Goal: Information Seeking & Learning: Find specific fact

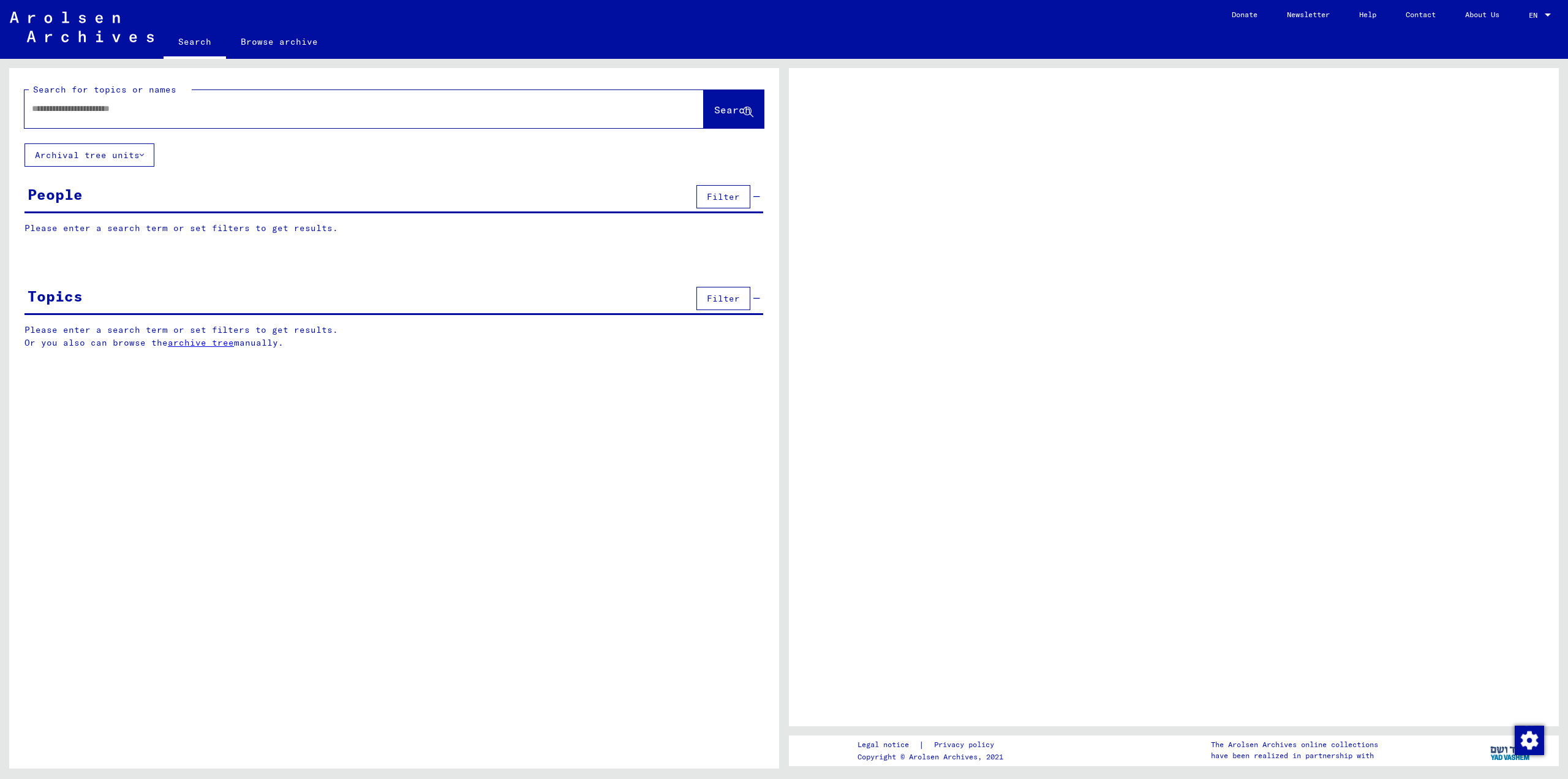
click at [126, 200] on div "People Filter" at bounding box center [394, 197] width 738 height 32
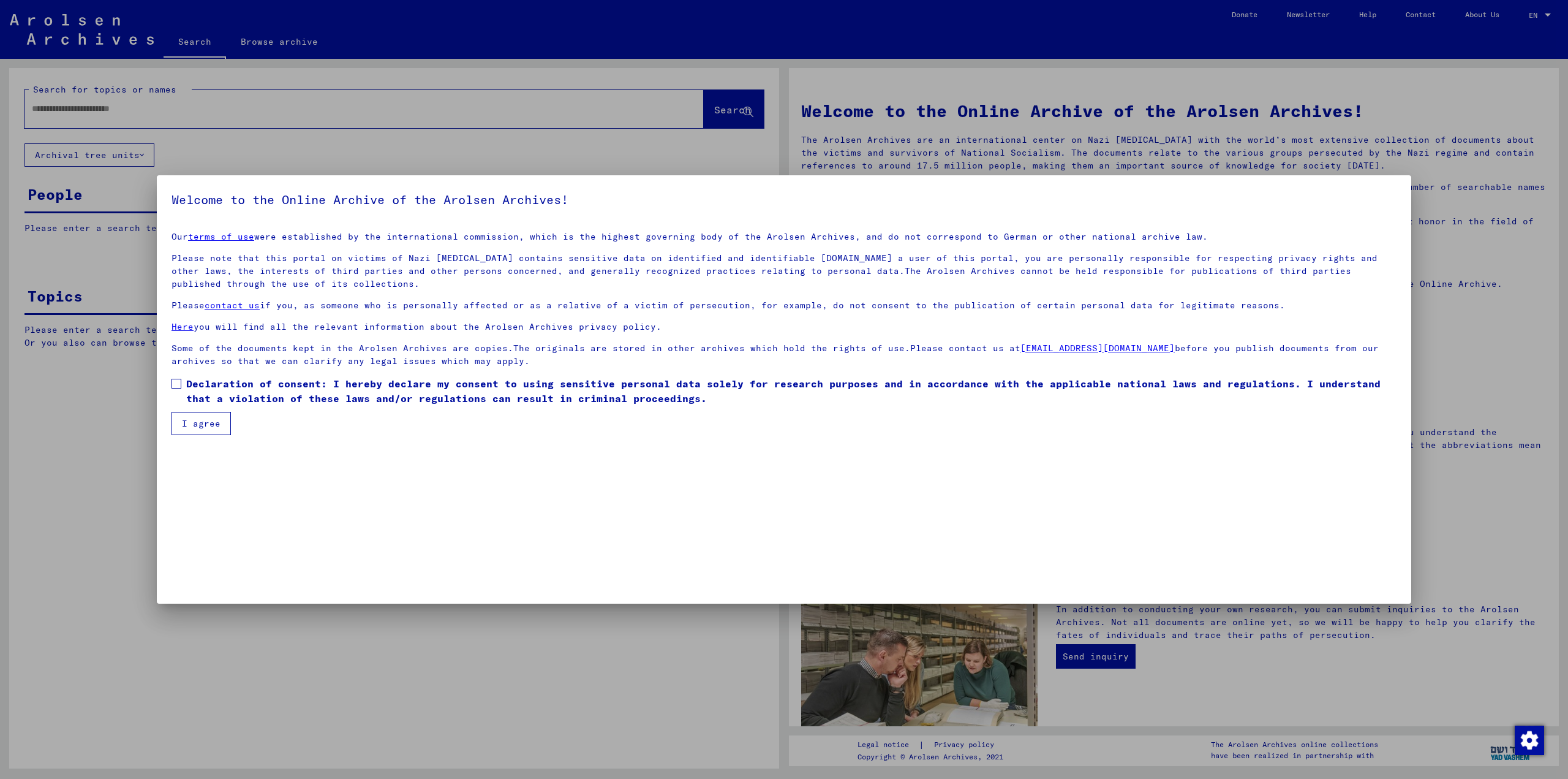
click at [188, 422] on button "I agree" at bounding box center [202, 424] width 60 height 23
click at [181, 383] on span at bounding box center [177, 383] width 10 height 10
click at [185, 430] on button "I agree" at bounding box center [202, 424] width 60 height 23
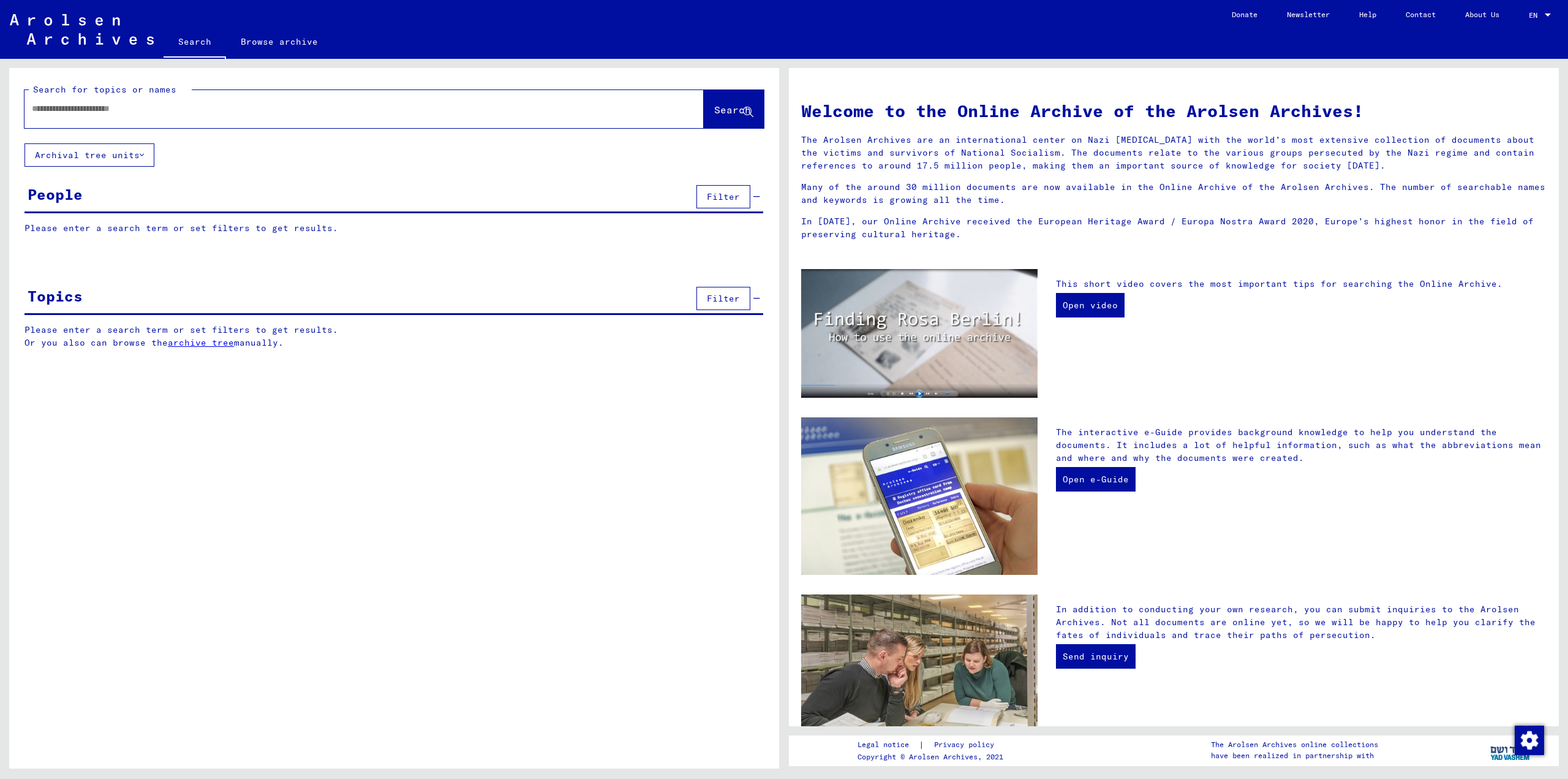
click at [87, 116] on div at bounding box center [346, 109] width 642 height 28
click at [92, 102] on div at bounding box center [346, 109] width 642 height 28
click at [90, 110] on input "text" at bounding box center [350, 109] width 636 height 12
type input "********"
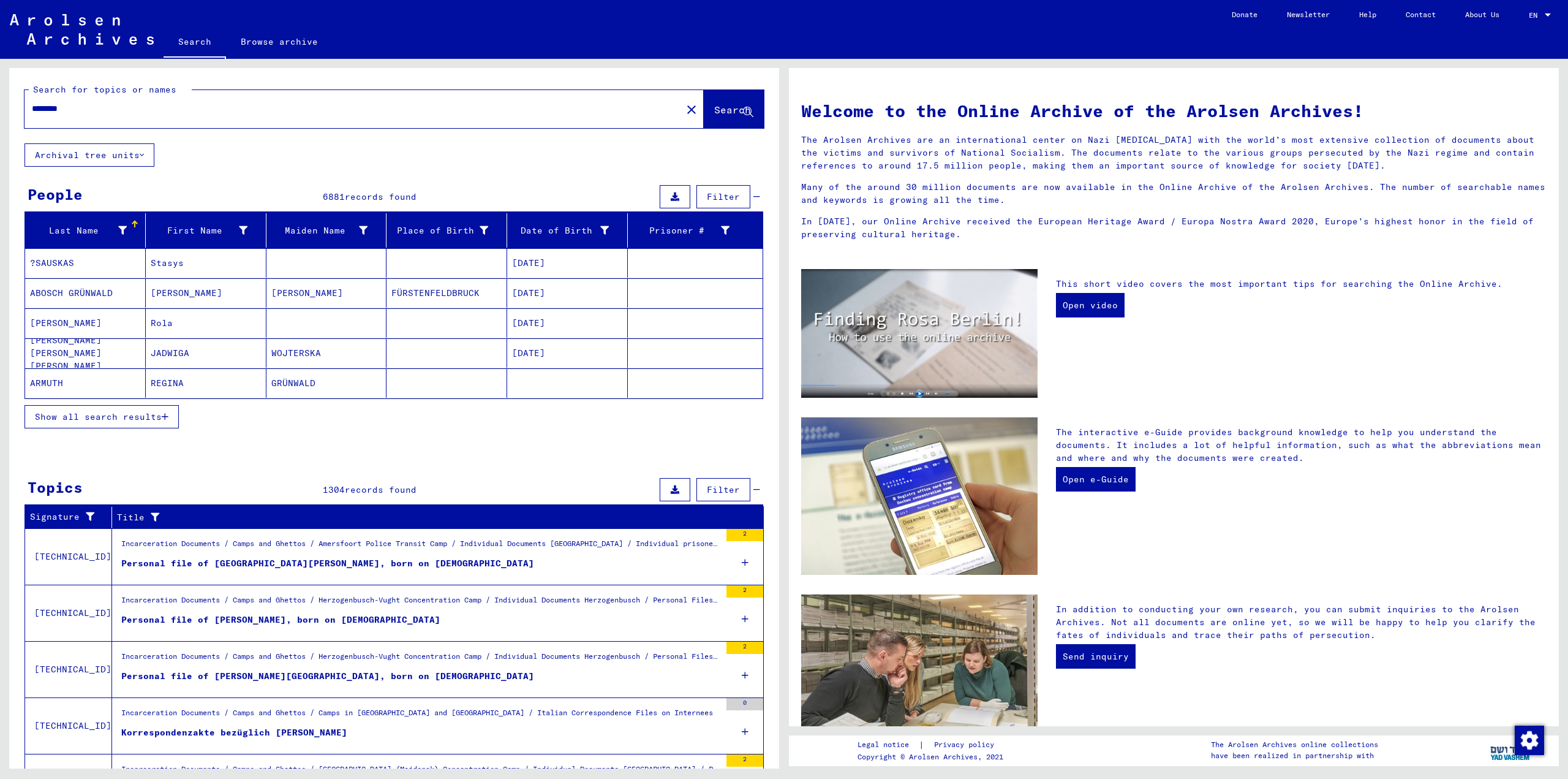
click at [69, 417] on span "Show all search results" at bounding box center [98, 416] width 127 height 11
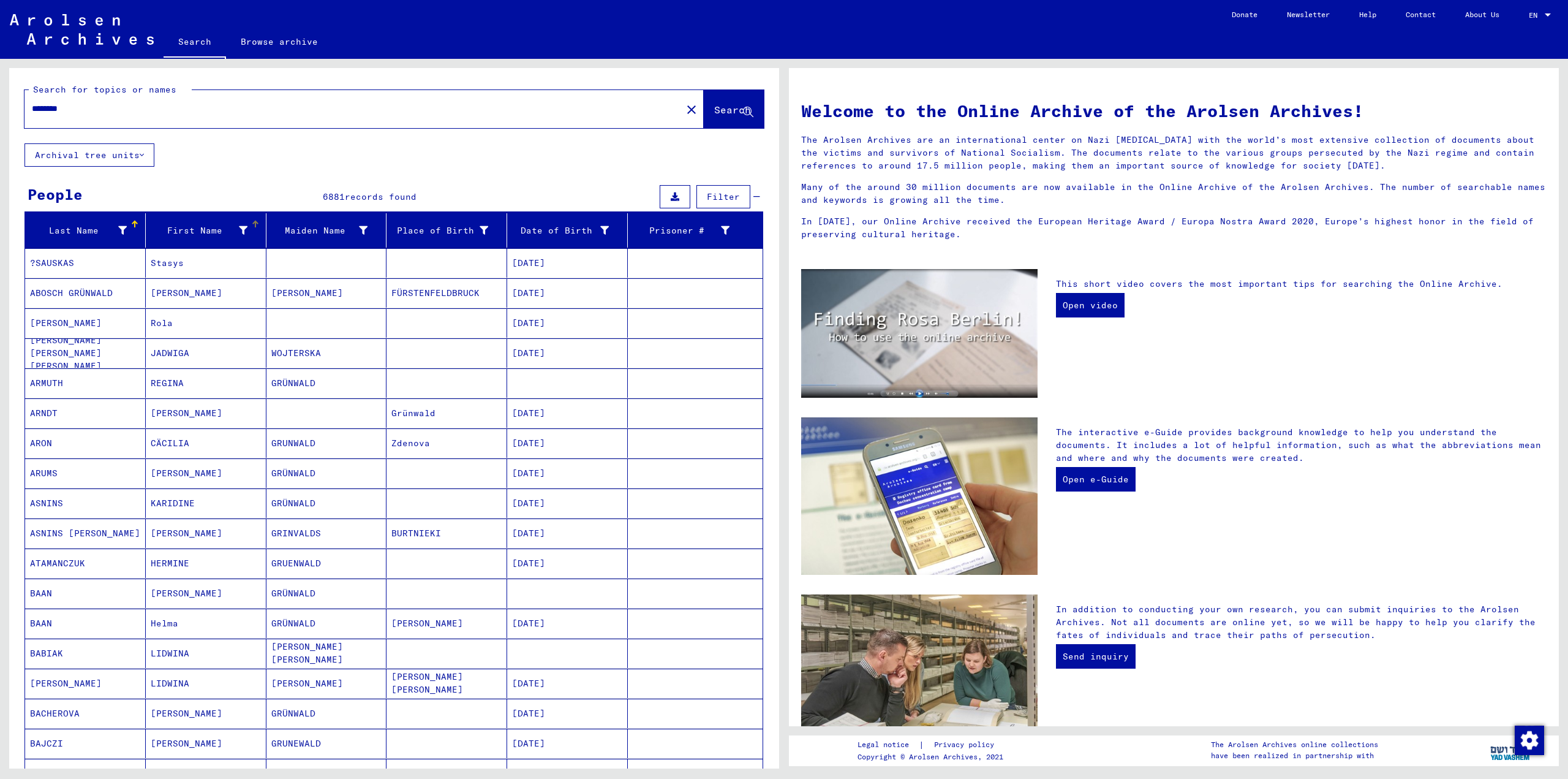
click at [239, 231] on icon at bounding box center [243, 230] width 9 height 9
click at [270, 277] on input "text" at bounding box center [298, 274] width 113 height 18
type input "***"
click at [334, 301] on span "Apply" at bounding box center [327, 301] width 28 height 11
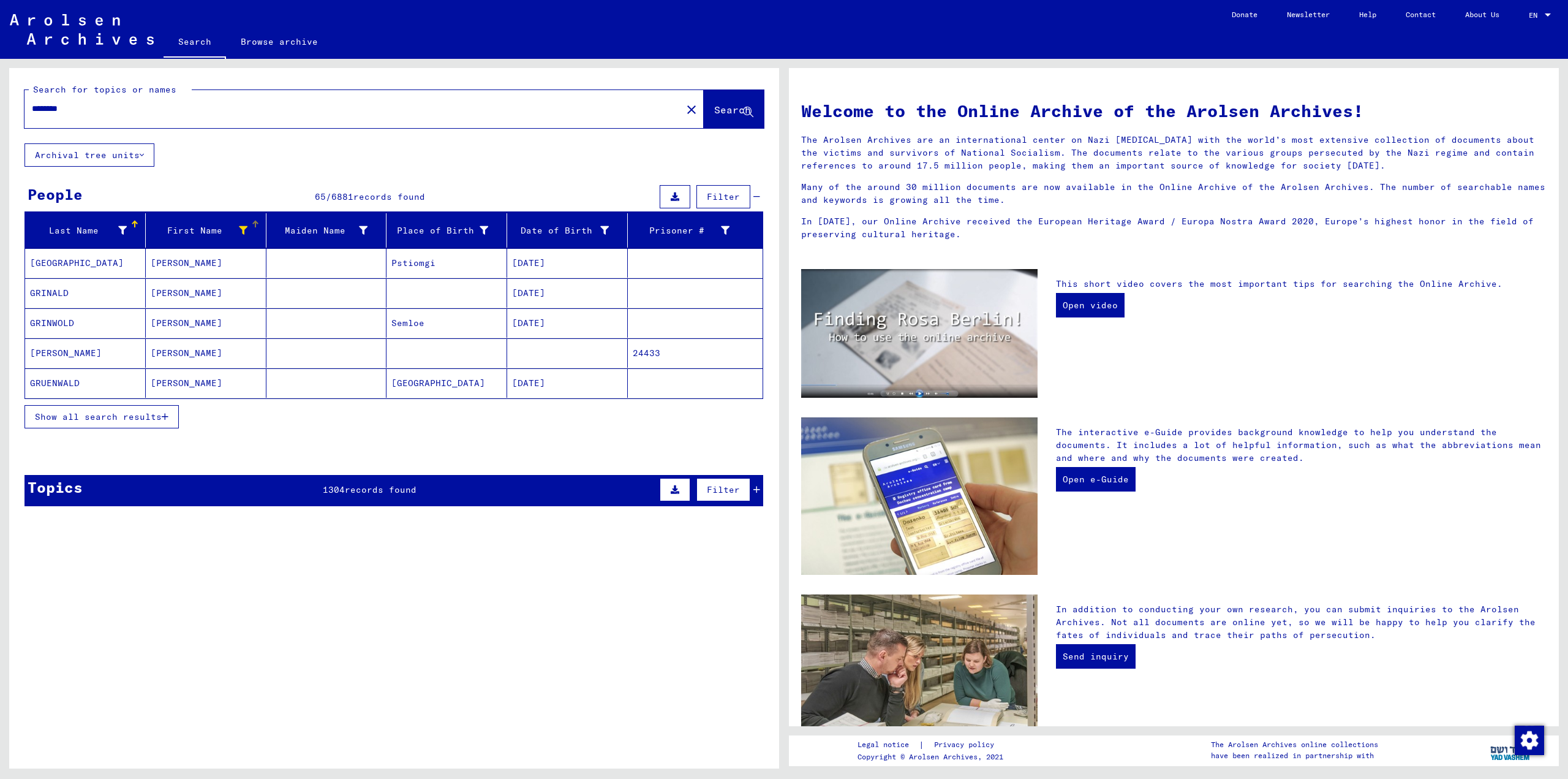
click at [60, 413] on span "Show all search results" at bounding box center [98, 416] width 127 height 11
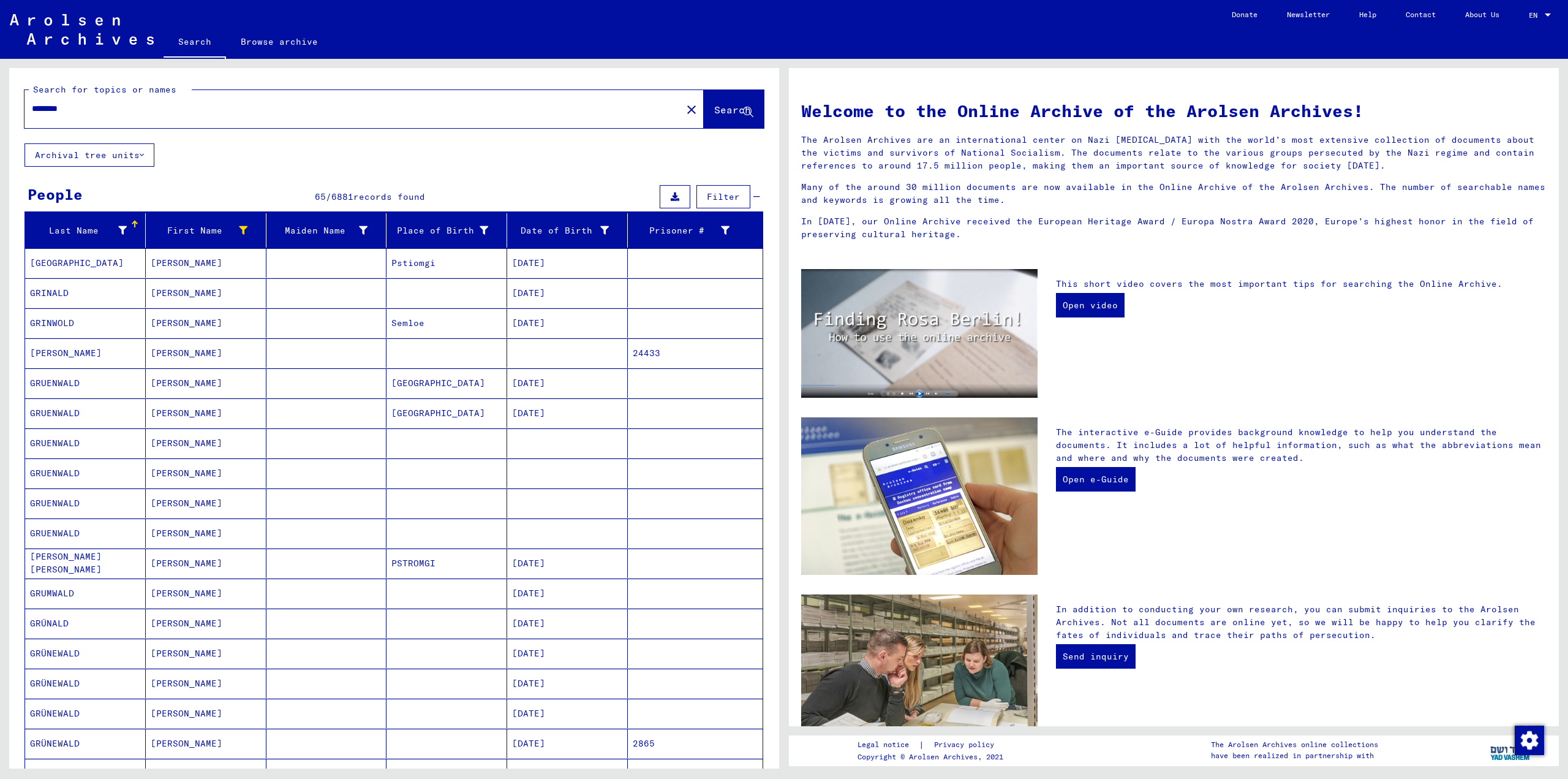
click at [125, 414] on mat-cell "GRUENWALD" at bounding box center [85, 413] width 121 height 30
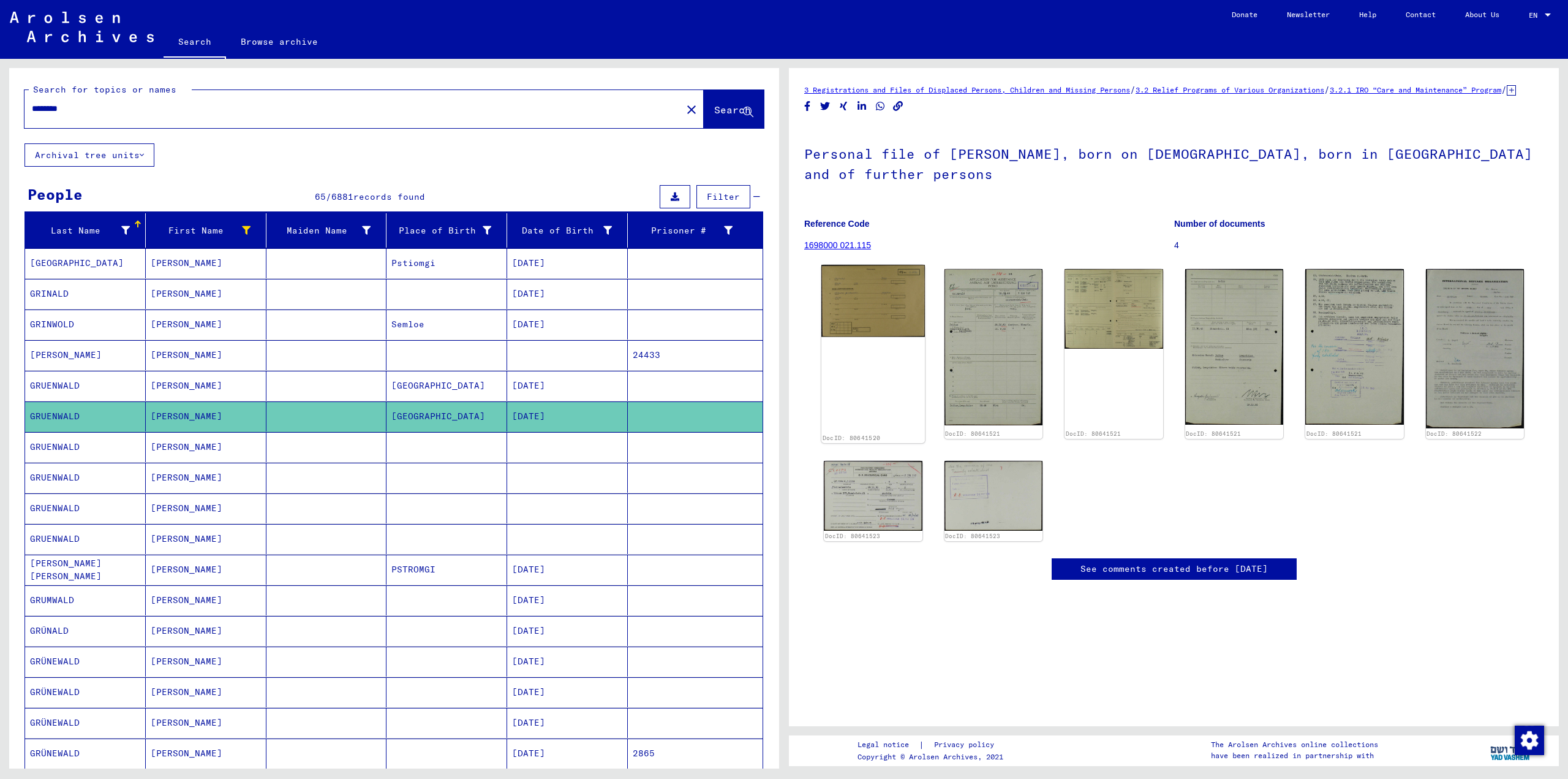
click at [878, 325] on img at bounding box center [873, 301] width 104 height 72
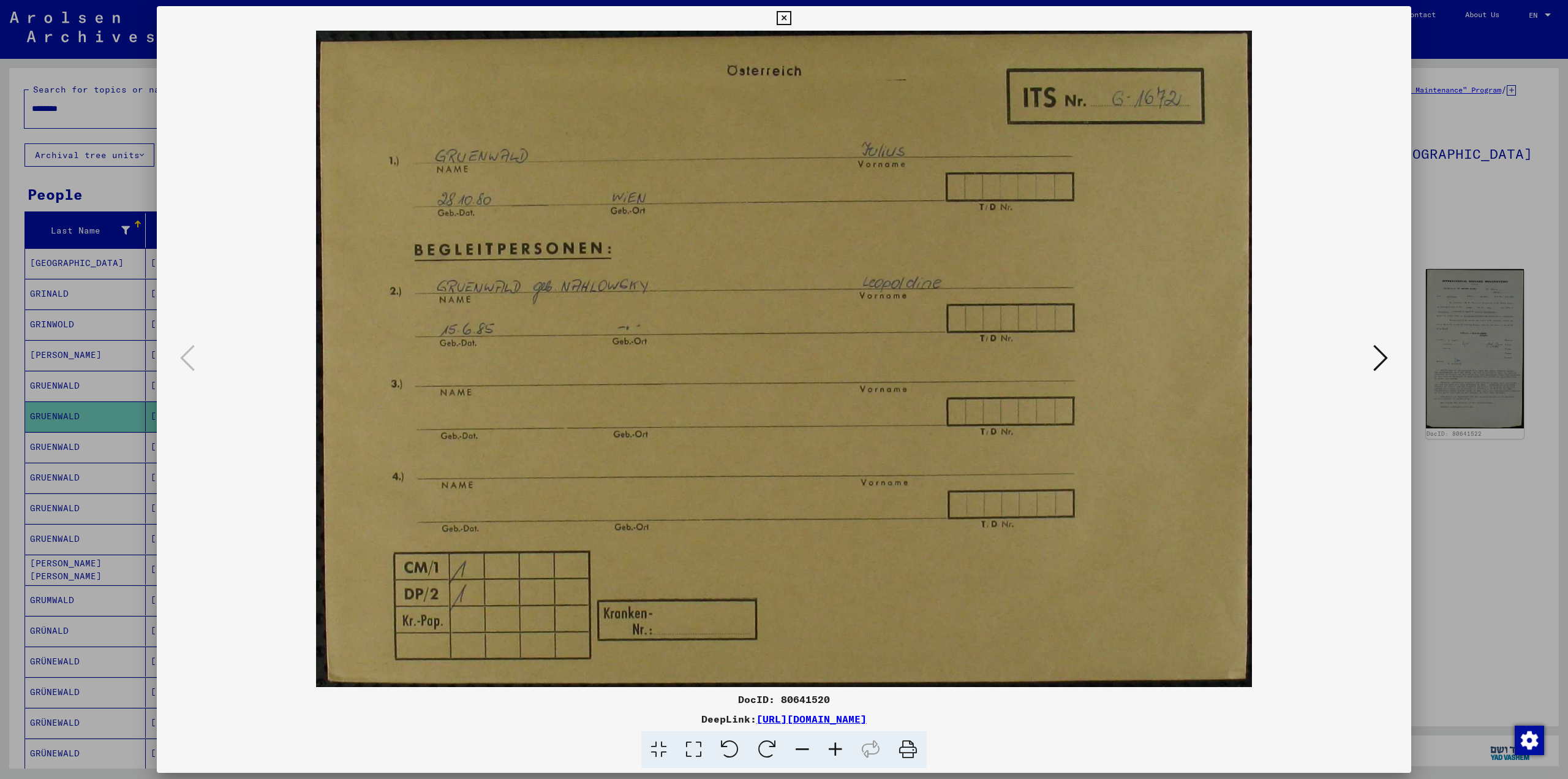
click at [1384, 359] on icon at bounding box center [1380, 357] width 14 height 30
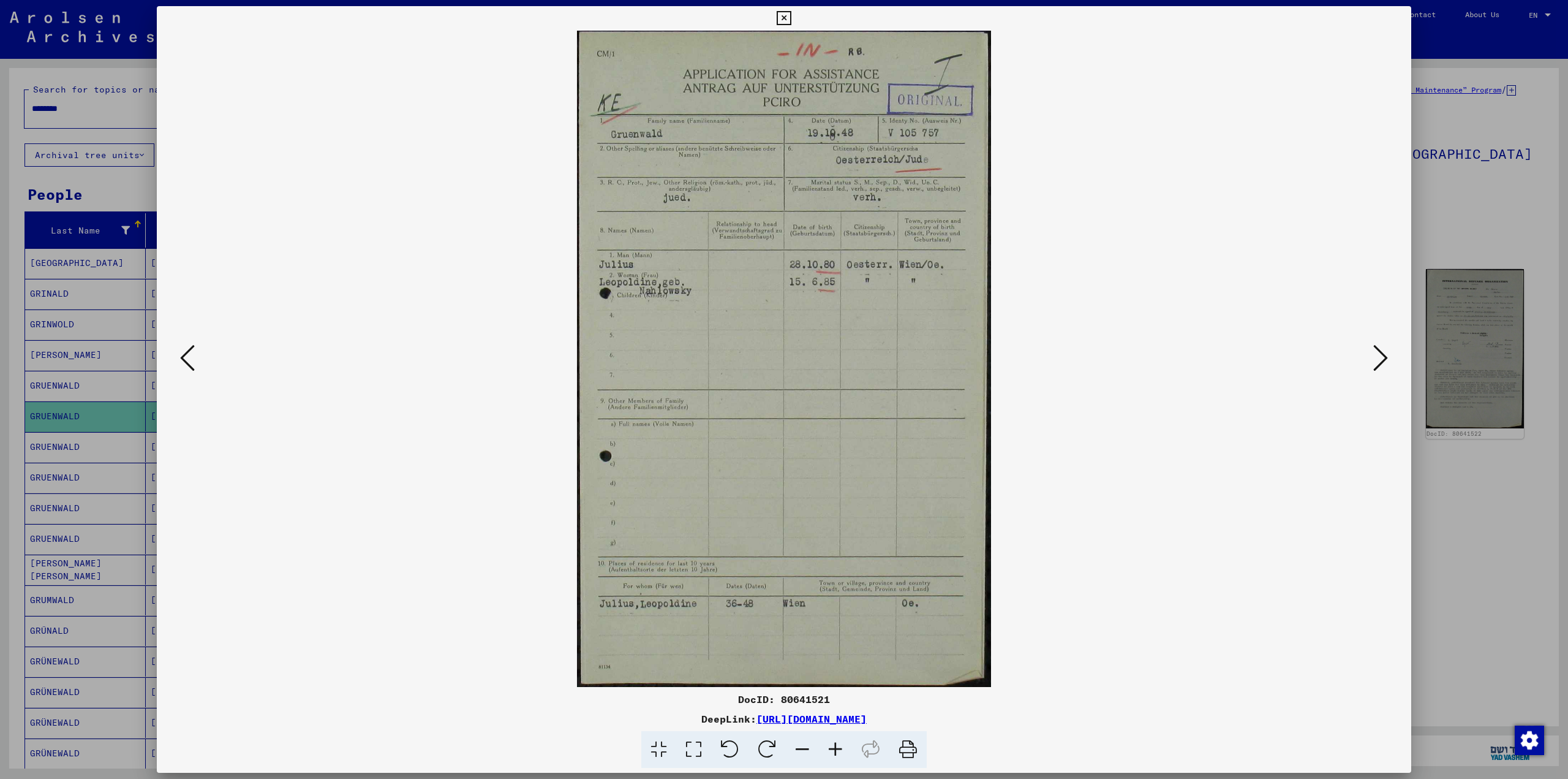
click at [1384, 359] on icon at bounding box center [1380, 357] width 14 height 30
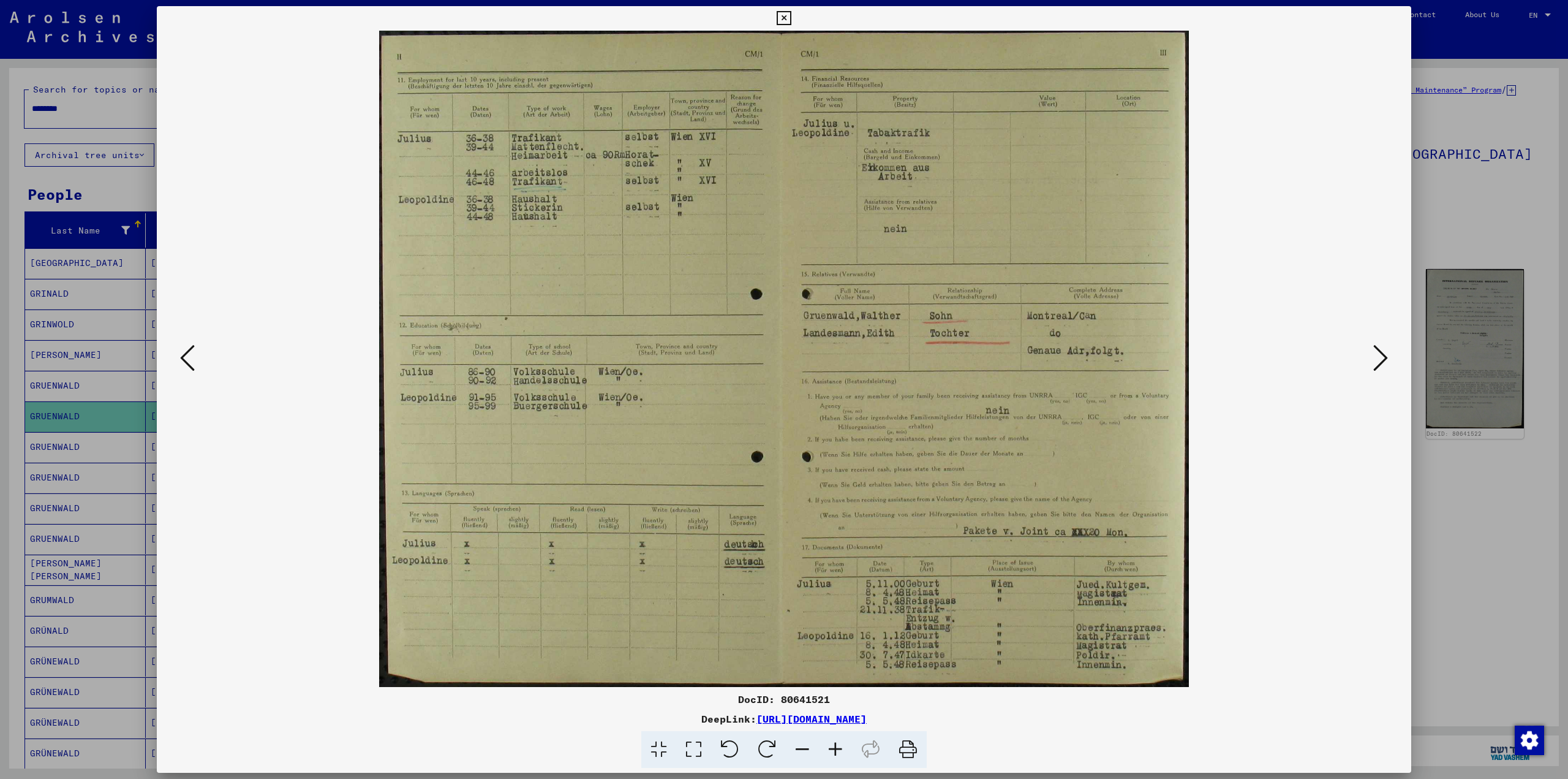
click at [1384, 359] on icon at bounding box center [1380, 357] width 14 height 30
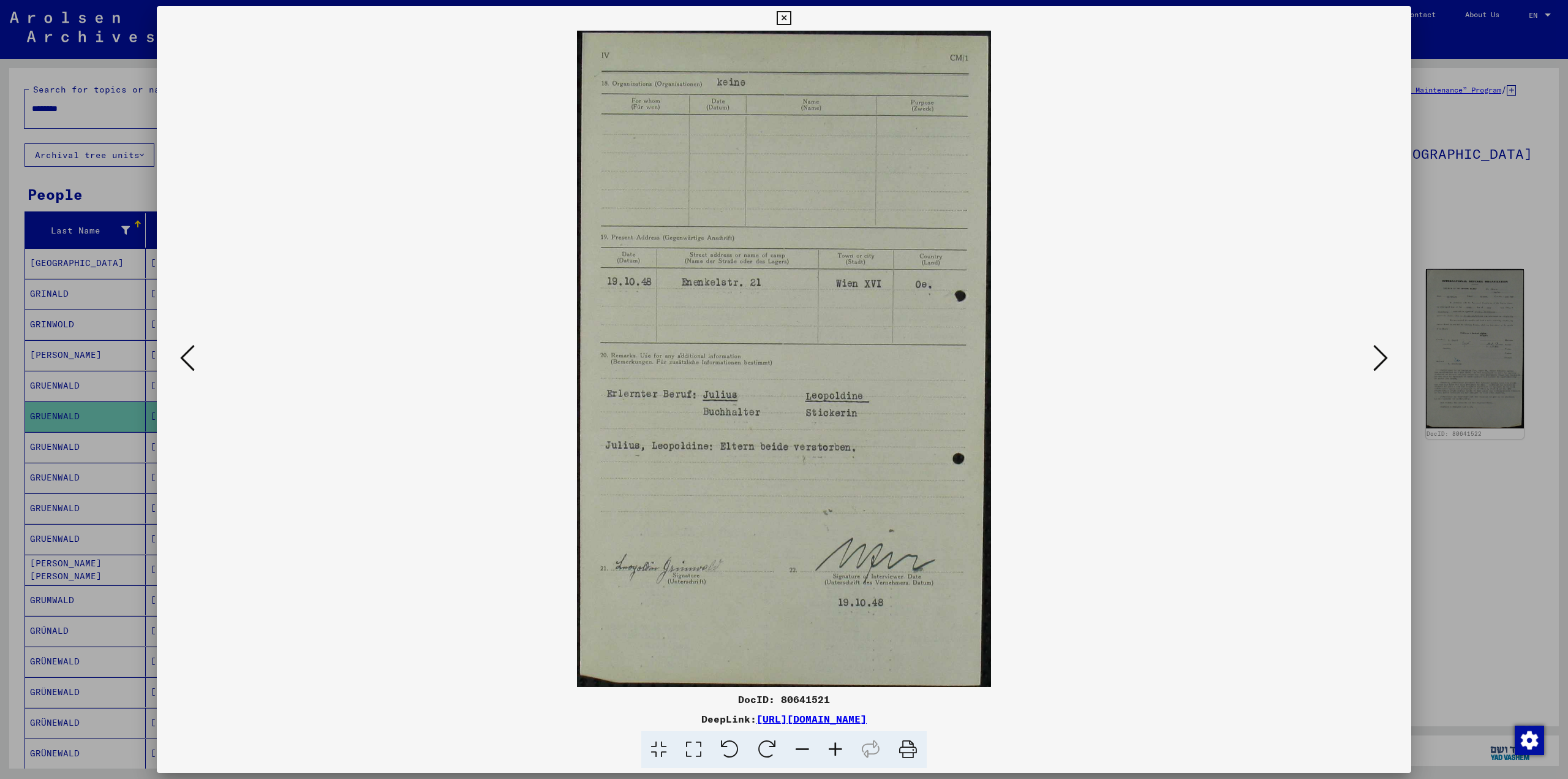
click at [1384, 359] on icon at bounding box center [1380, 357] width 14 height 30
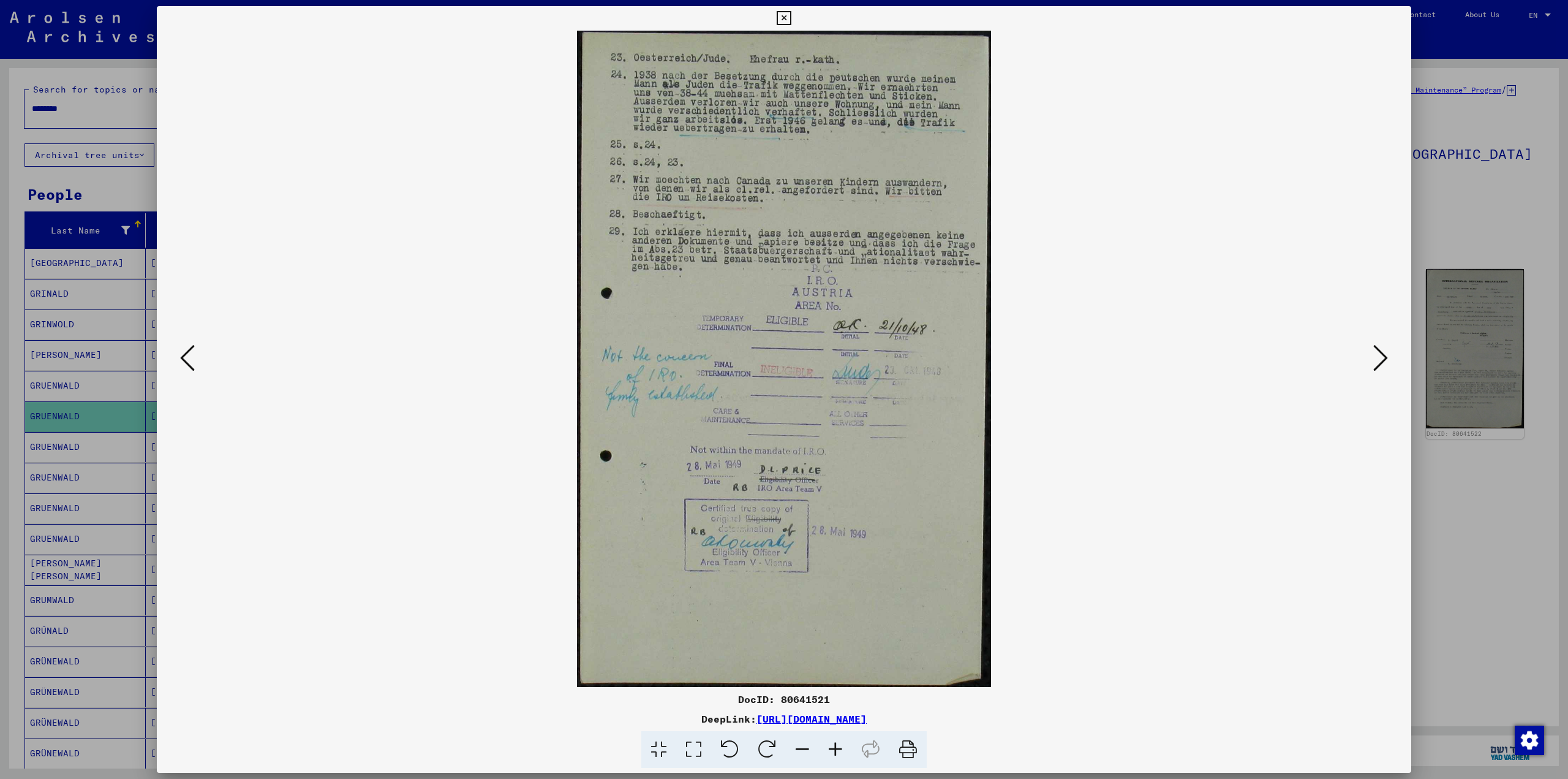
click at [1384, 359] on icon at bounding box center [1380, 357] width 14 height 30
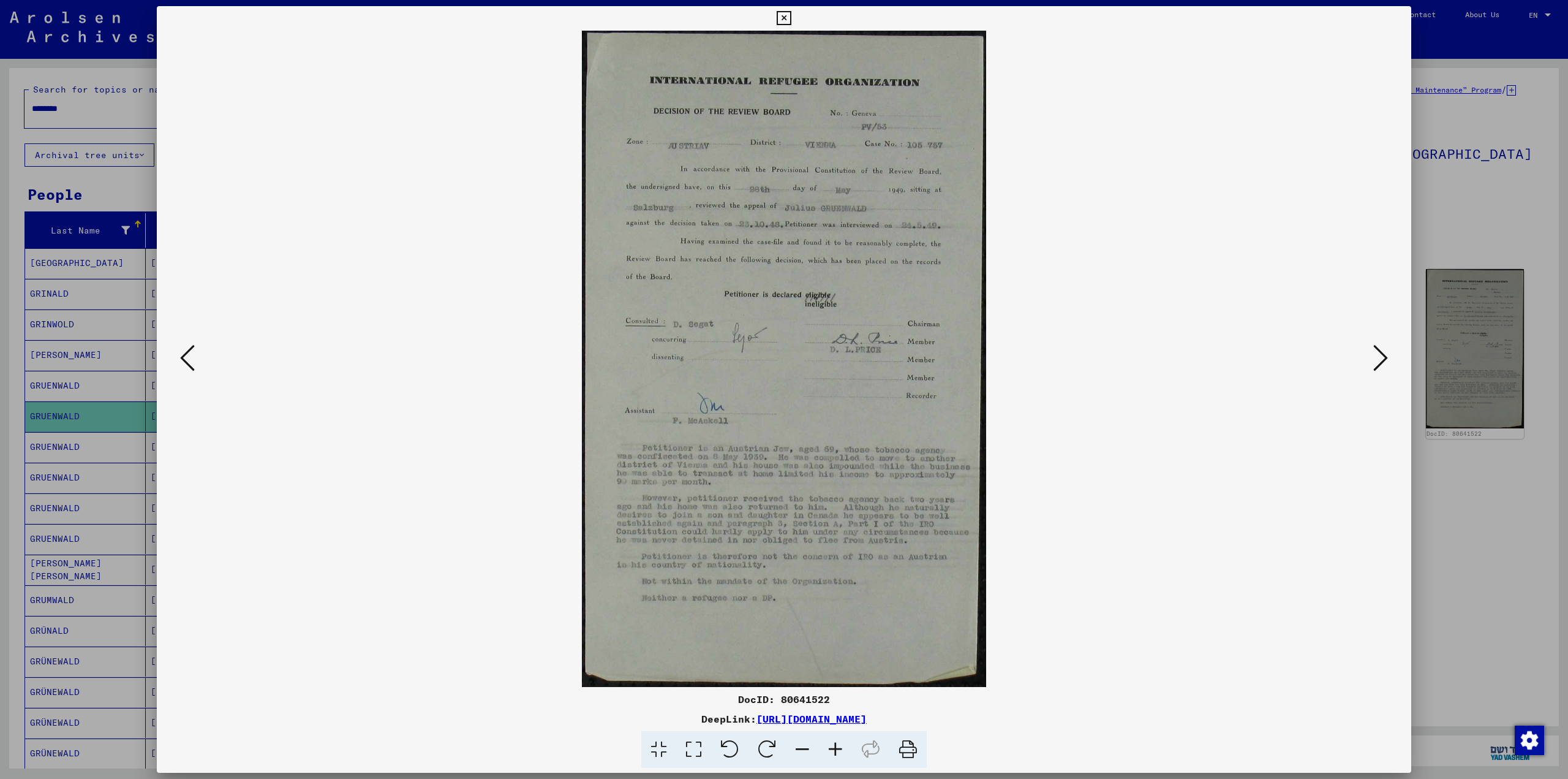
click at [1384, 359] on icon at bounding box center [1380, 357] width 14 height 30
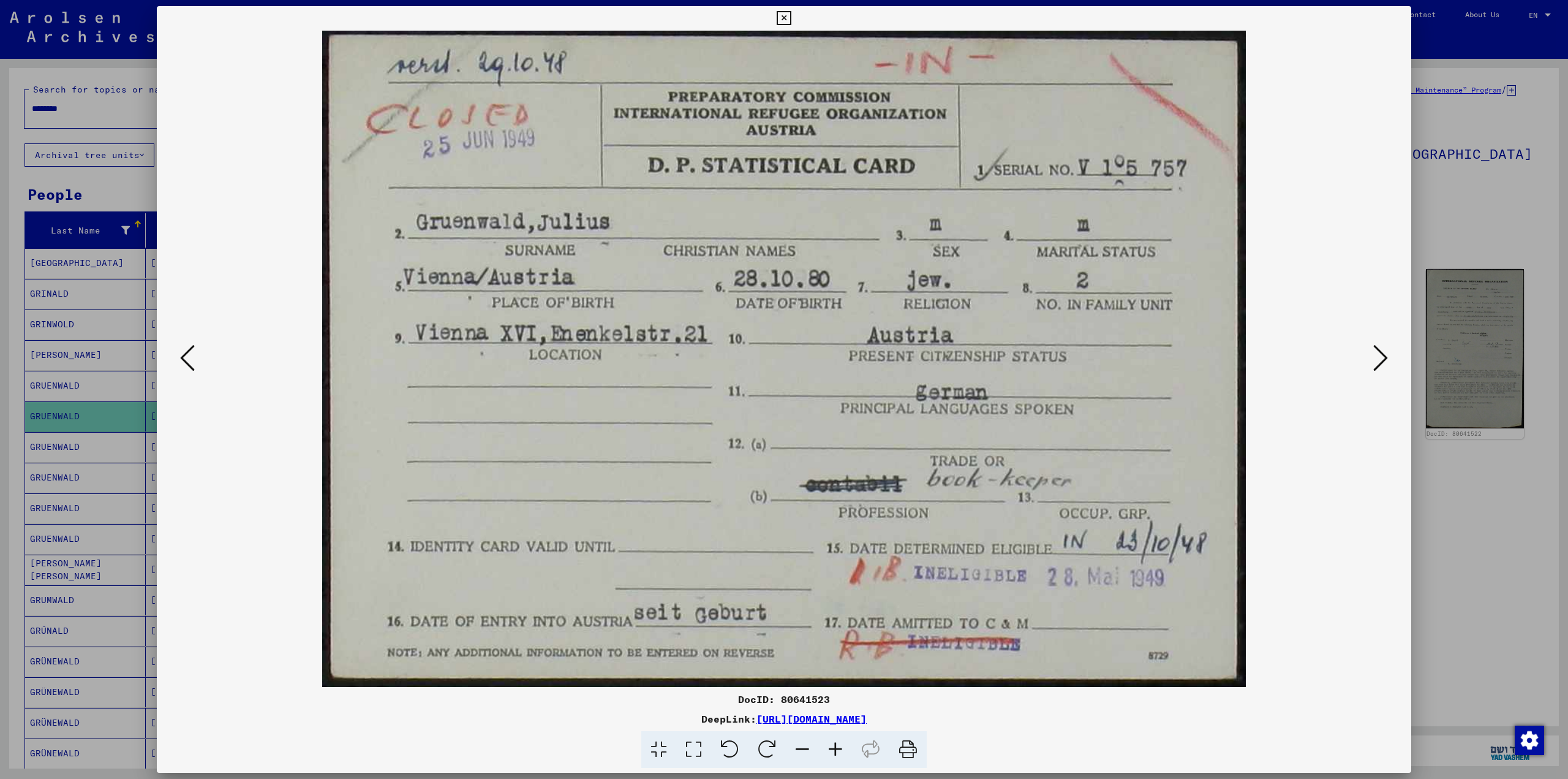
click at [1384, 359] on icon at bounding box center [1380, 357] width 14 height 30
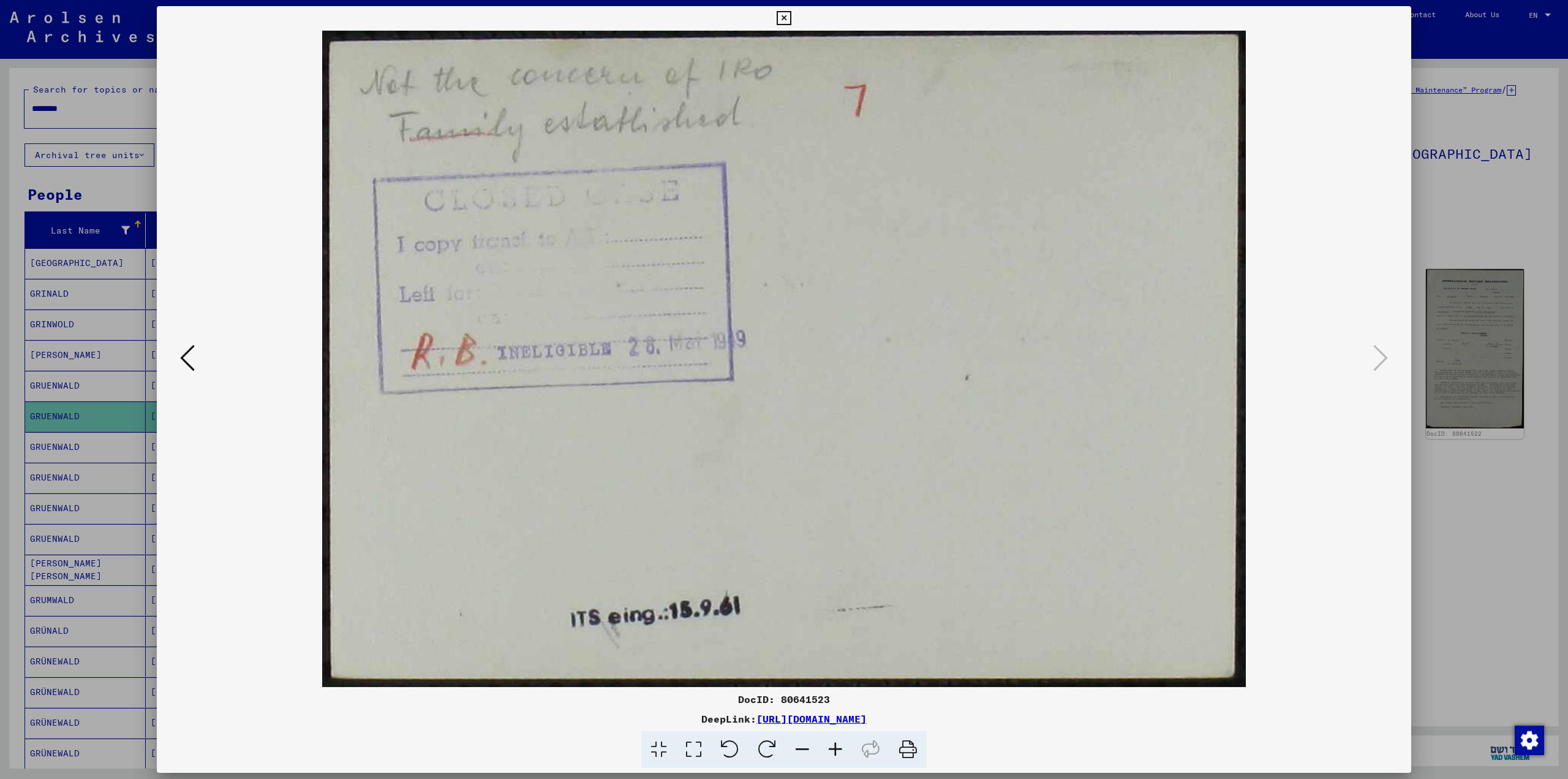
click at [789, 16] on icon at bounding box center [784, 17] width 14 height 14
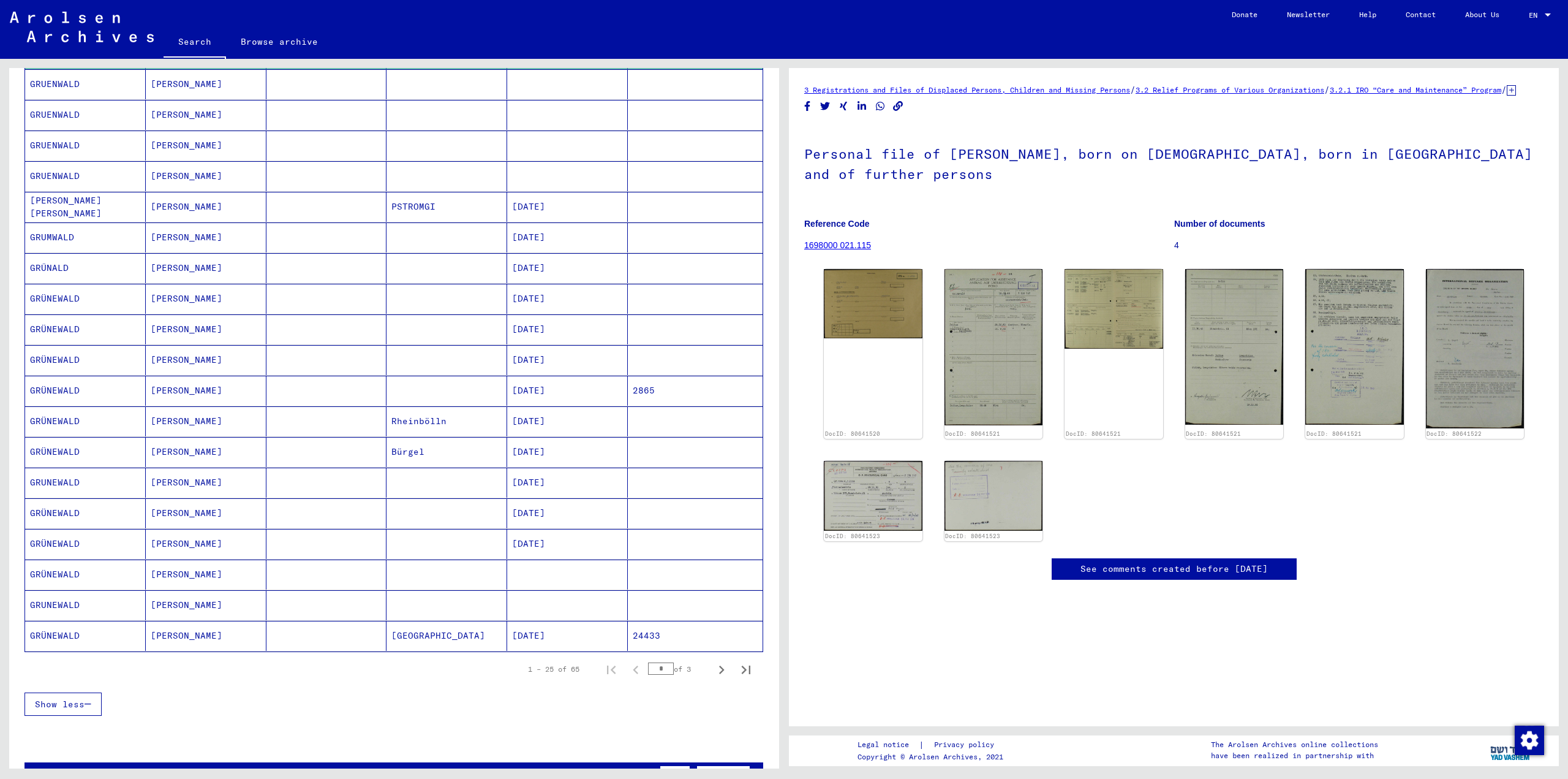
scroll to position [368, 0]
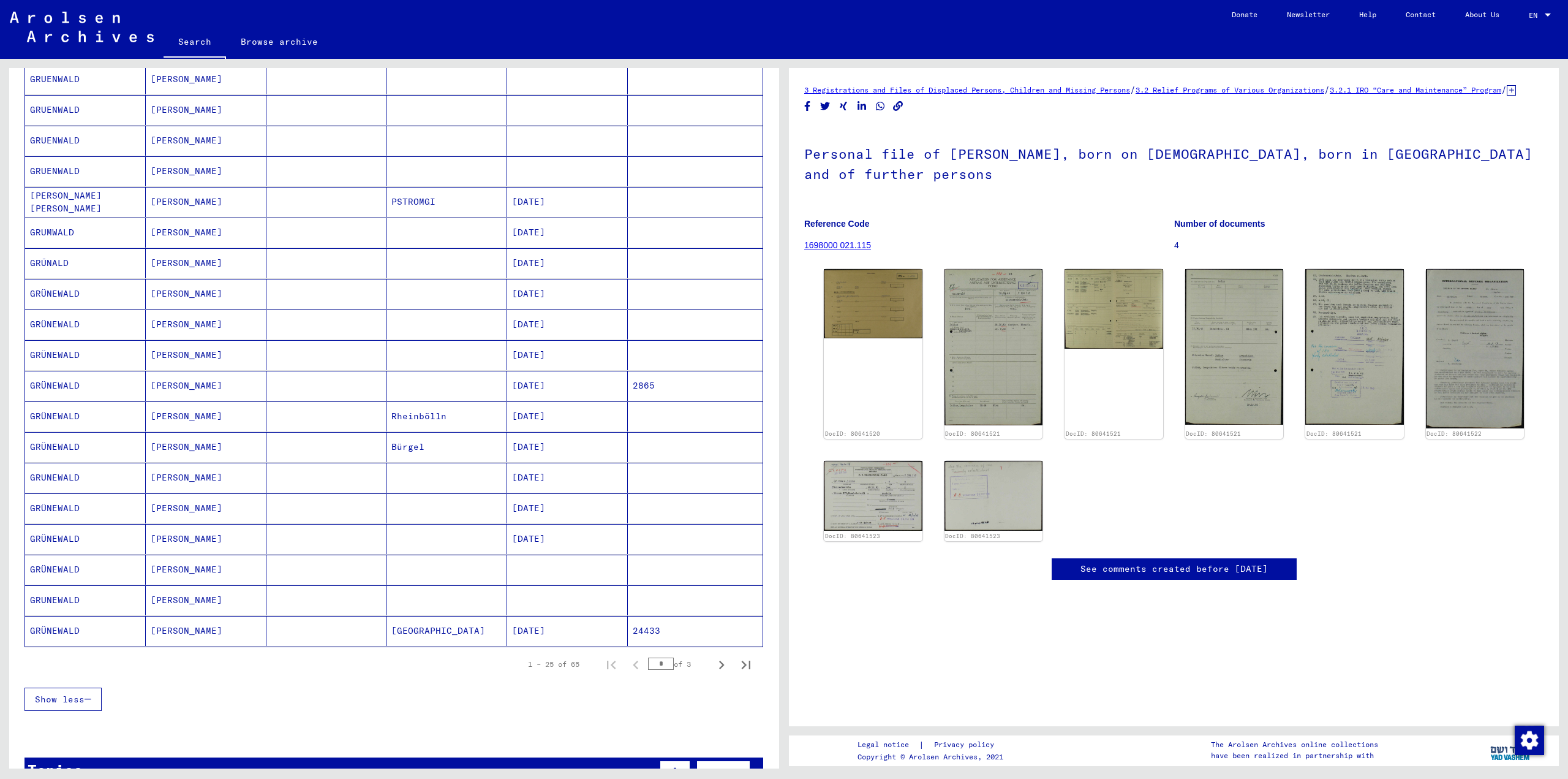
click at [403, 629] on mat-cell "[GEOGRAPHIC_DATA]" at bounding box center [447, 630] width 121 height 30
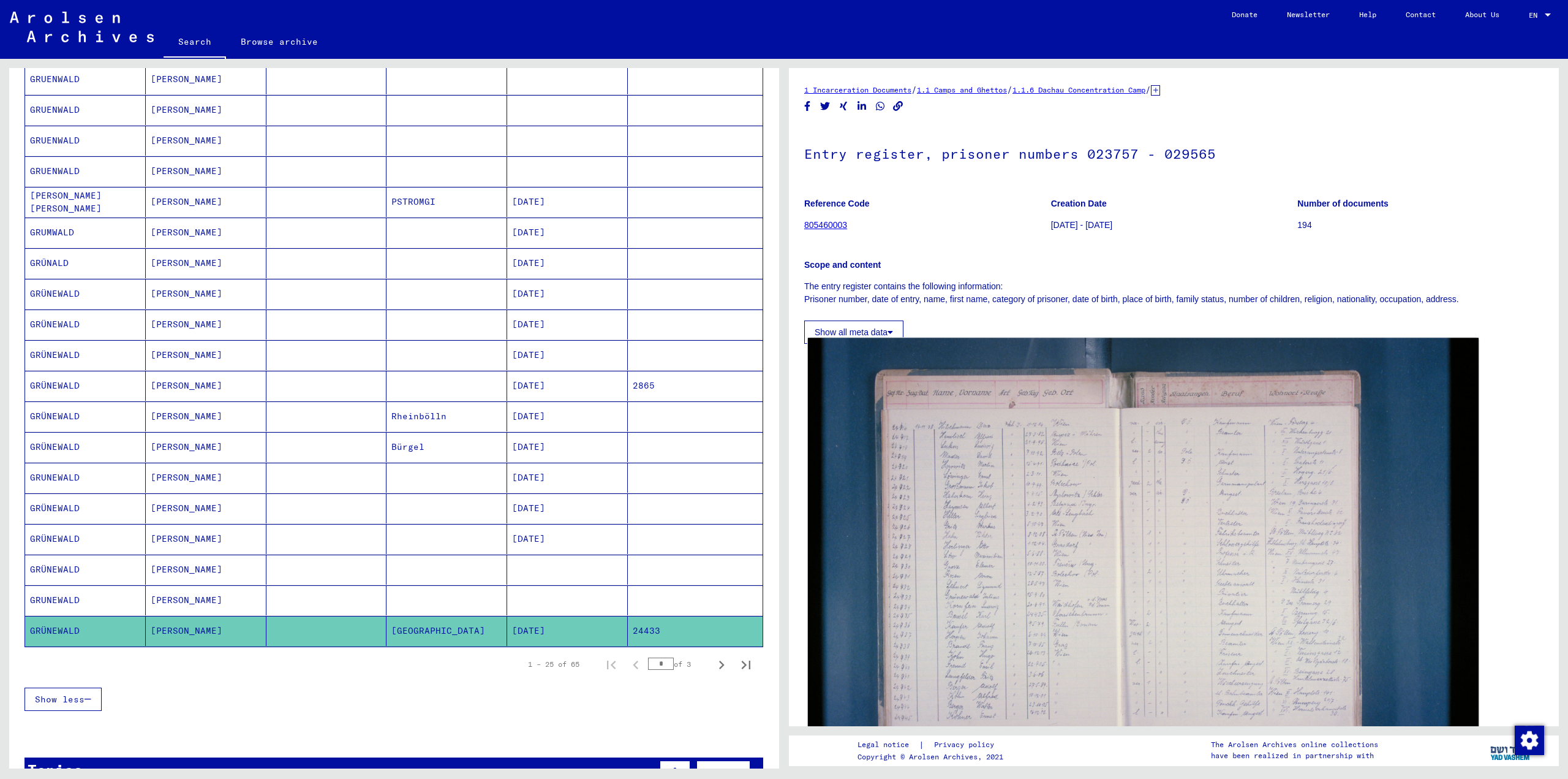
click at [948, 579] on img at bounding box center [1143, 561] width 671 height 448
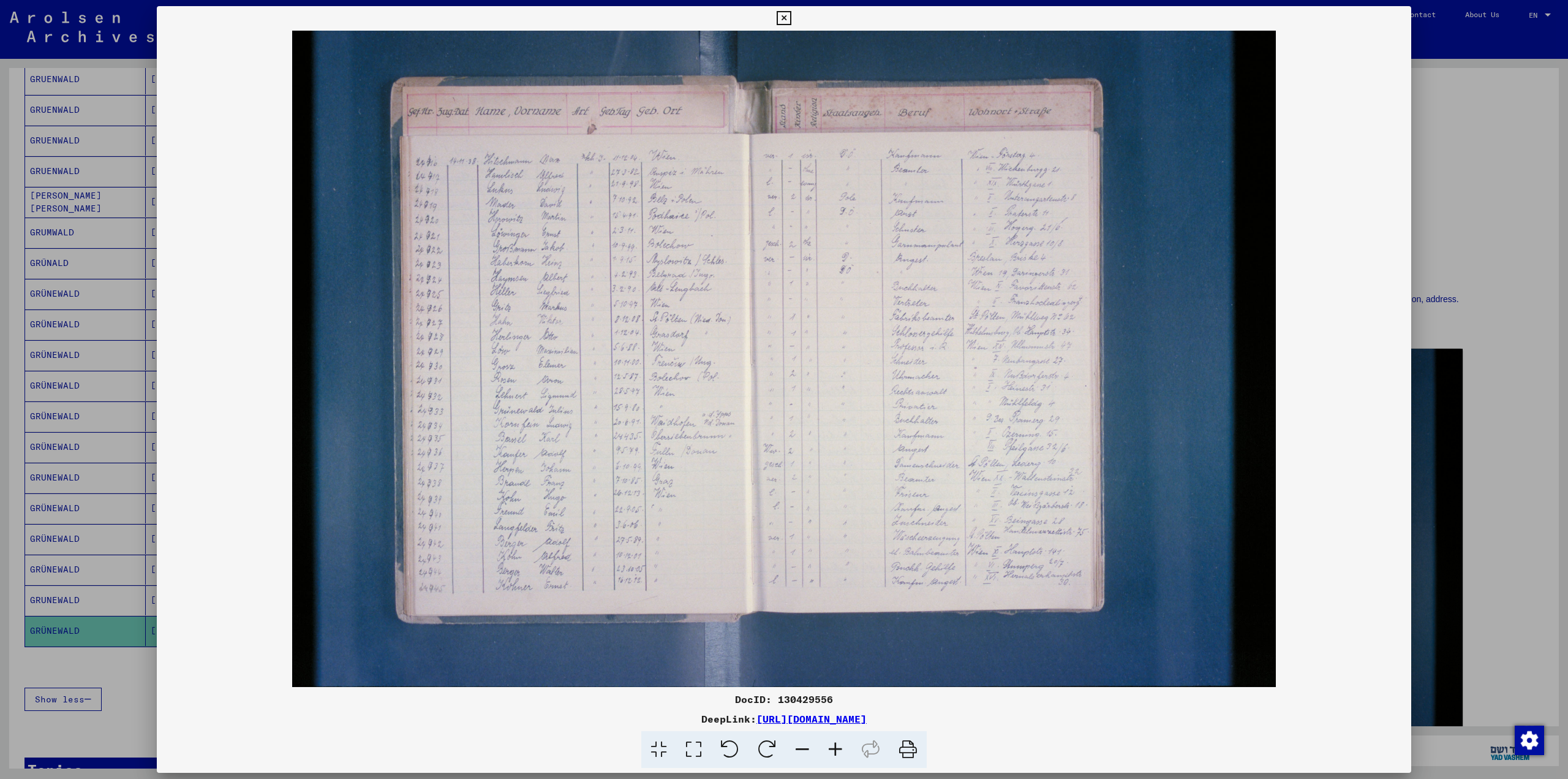
click at [832, 750] on icon at bounding box center [835, 749] width 33 height 37
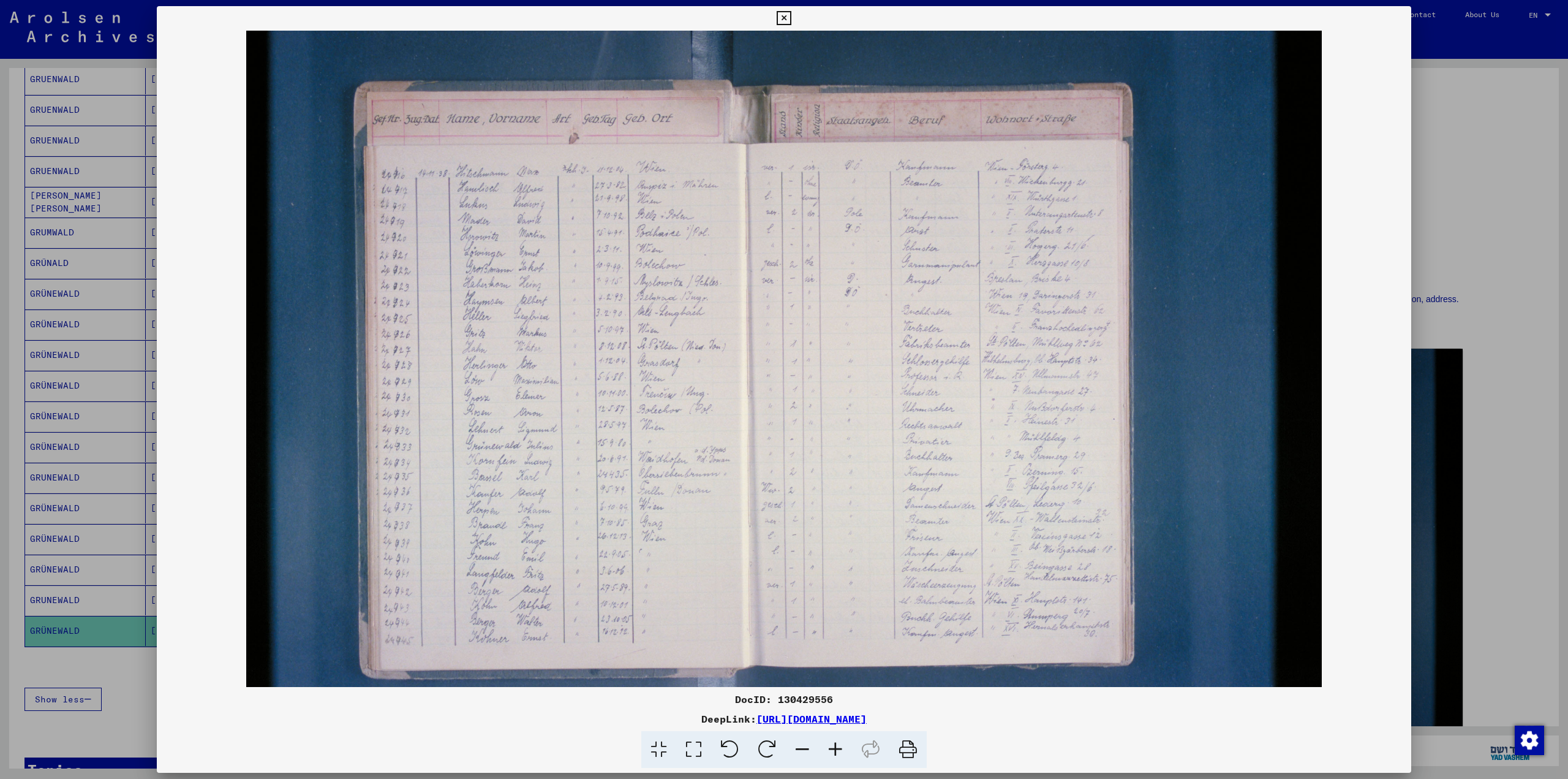
click at [832, 750] on icon at bounding box center [835, 749] width 33 height 37
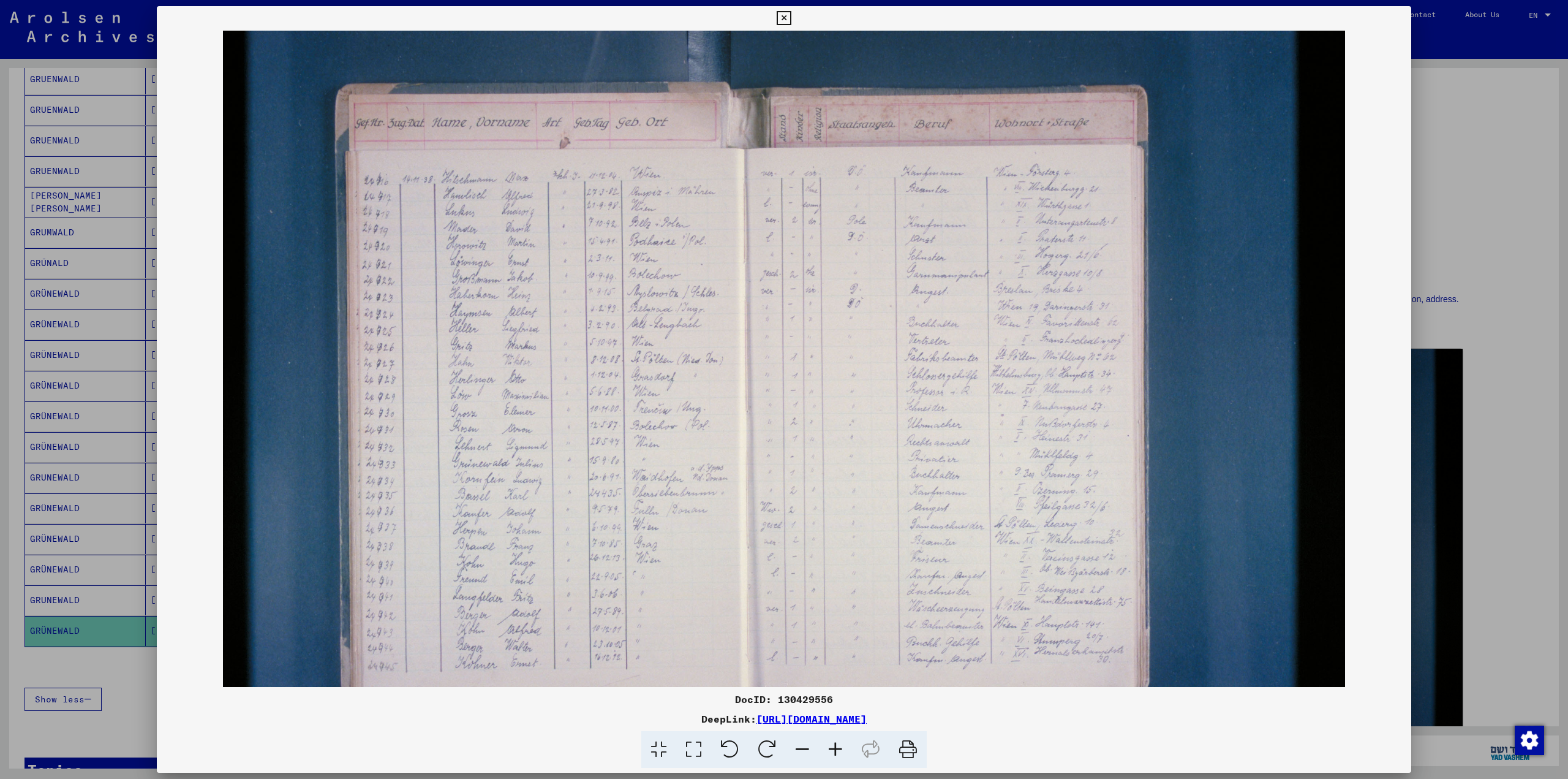
click at [832, 750] on icon at bounding box center [835, 749] width 33 height 37
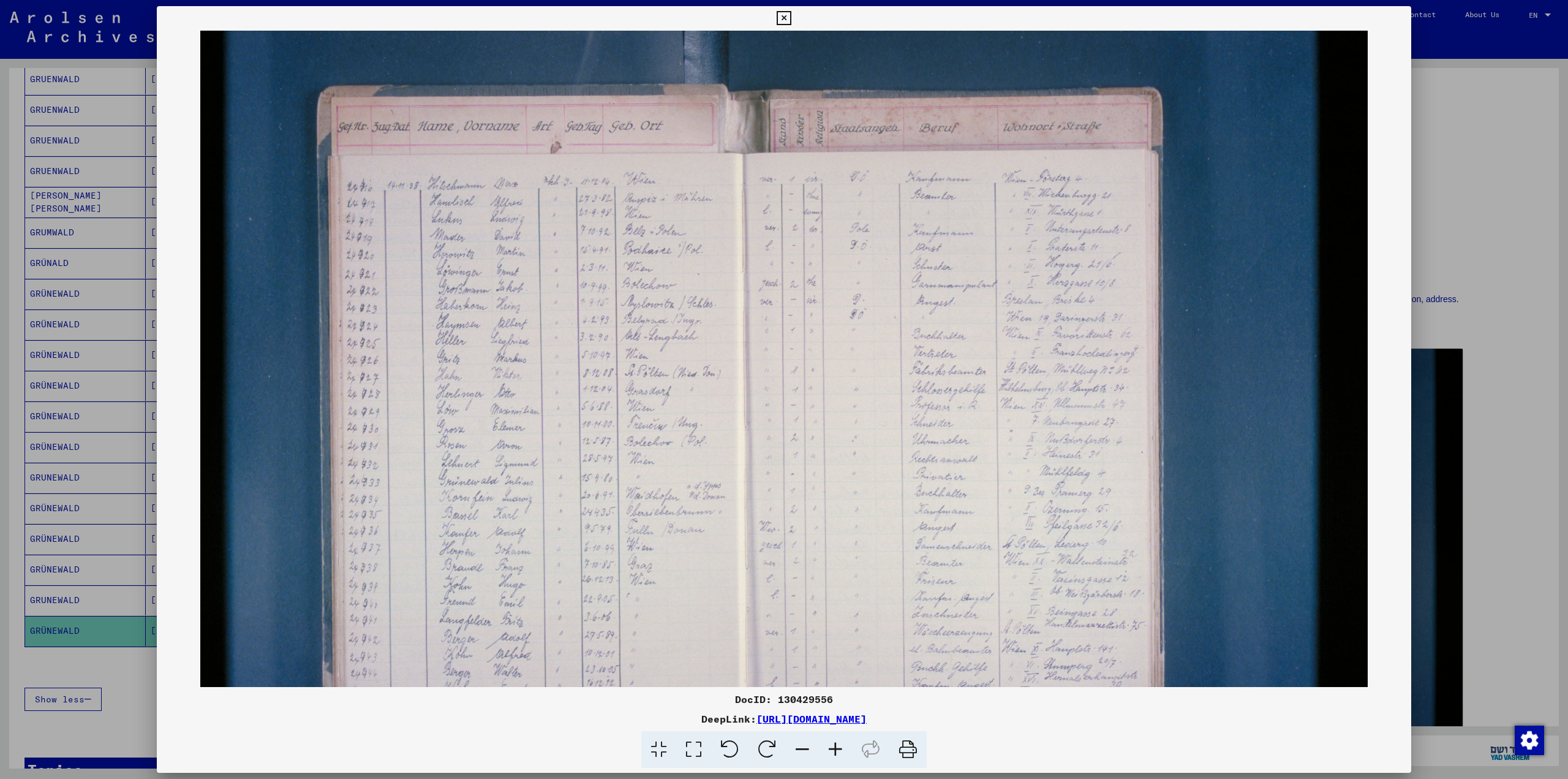
click at [832, 750] on icon at bounding box center [835, 749] width 33 height 37
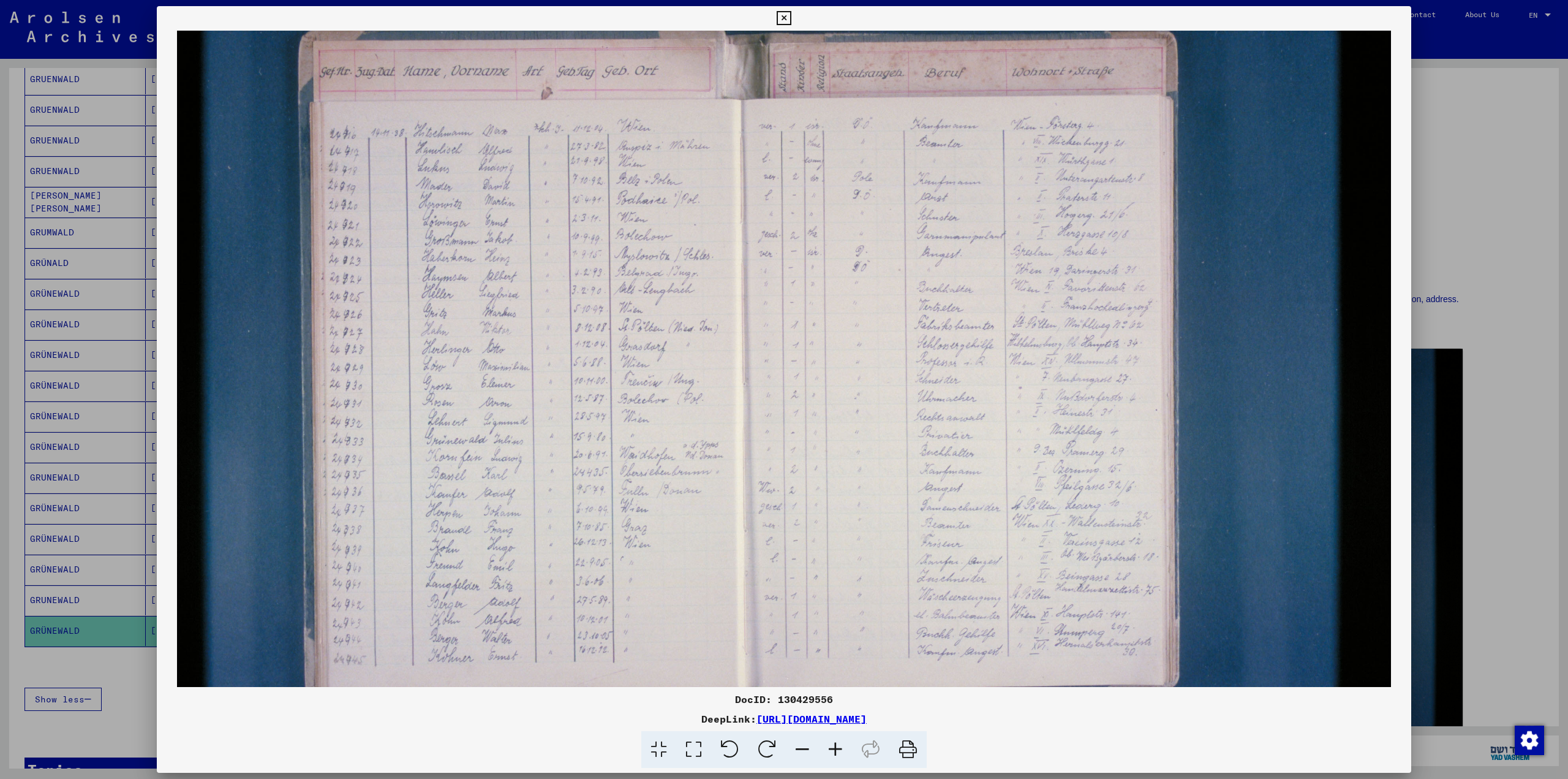
scroll to position [61, 0]
drag, startPoint x: 564, startPoint y: 477, endPoint x: 640, endPoint y: 416, distance: 97.5
click at [640, 416] on img at bounding box center [784, 374] width 1214 height 810
click at [1479, 179] on div at bounding box center [784, 389] width 1568 height 779
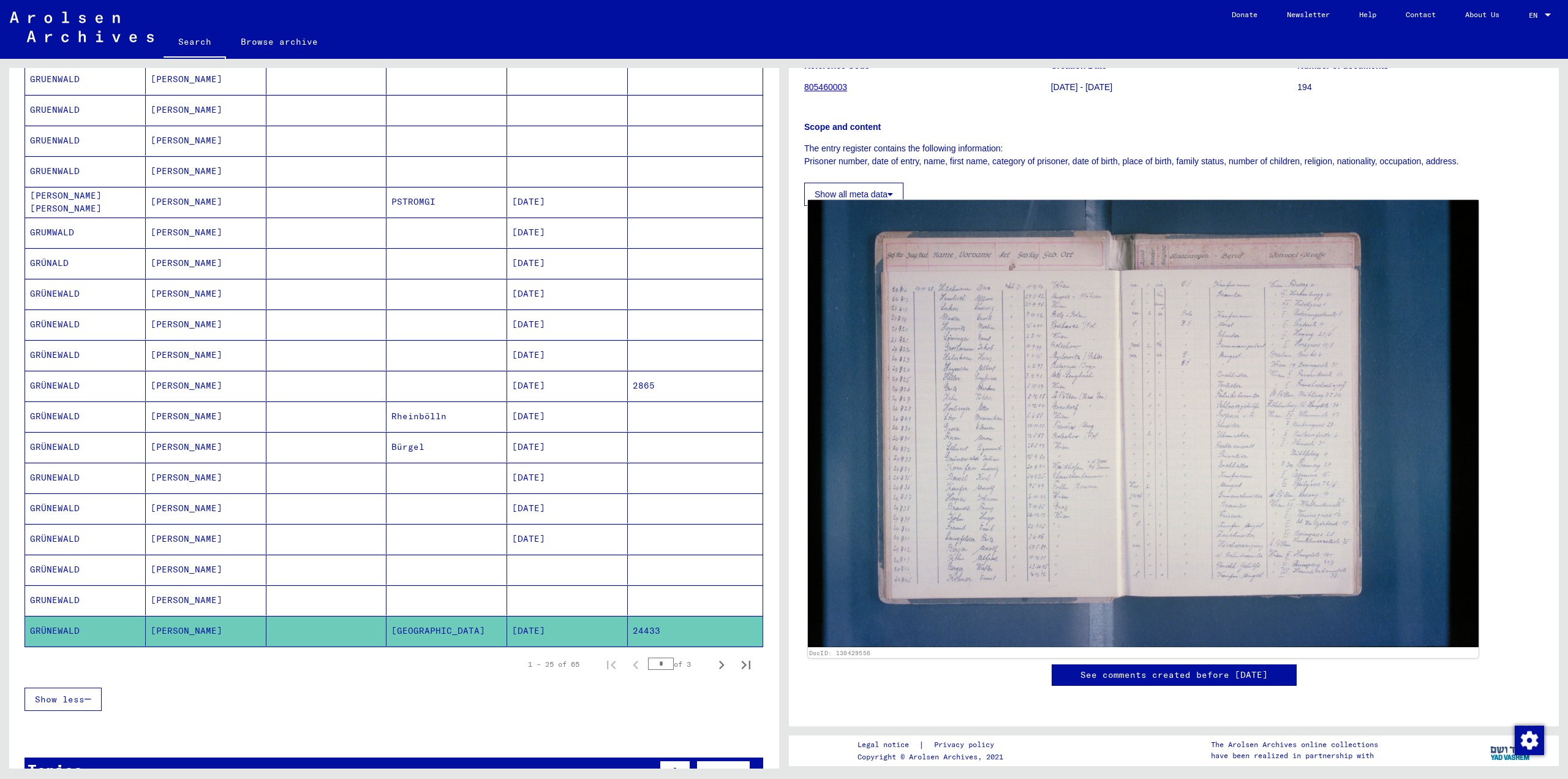
scroll to position [245, 0]
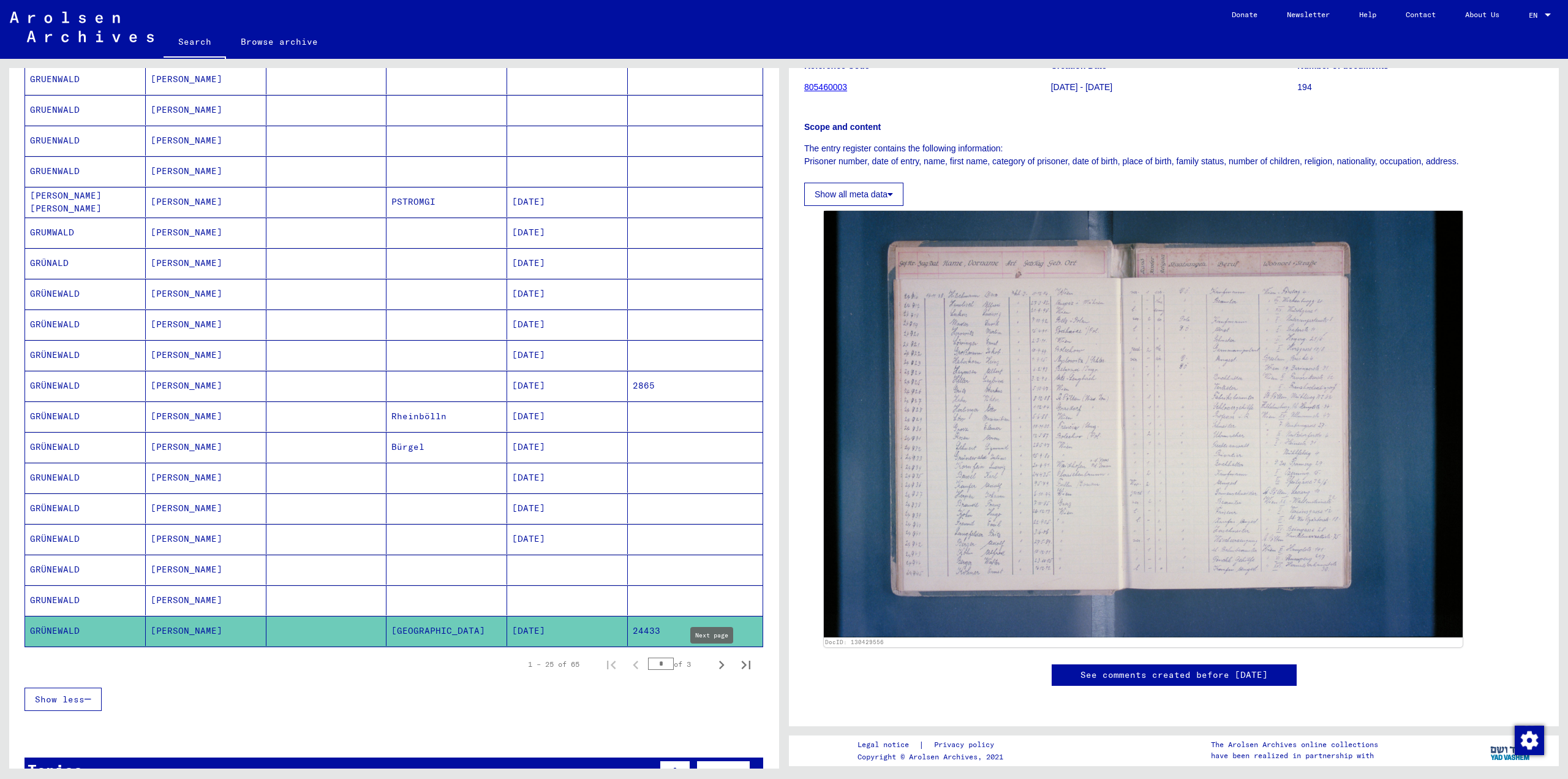
click at [713, 665] on icon "Next page" at bounding box center [722, 665] width 17 height 17
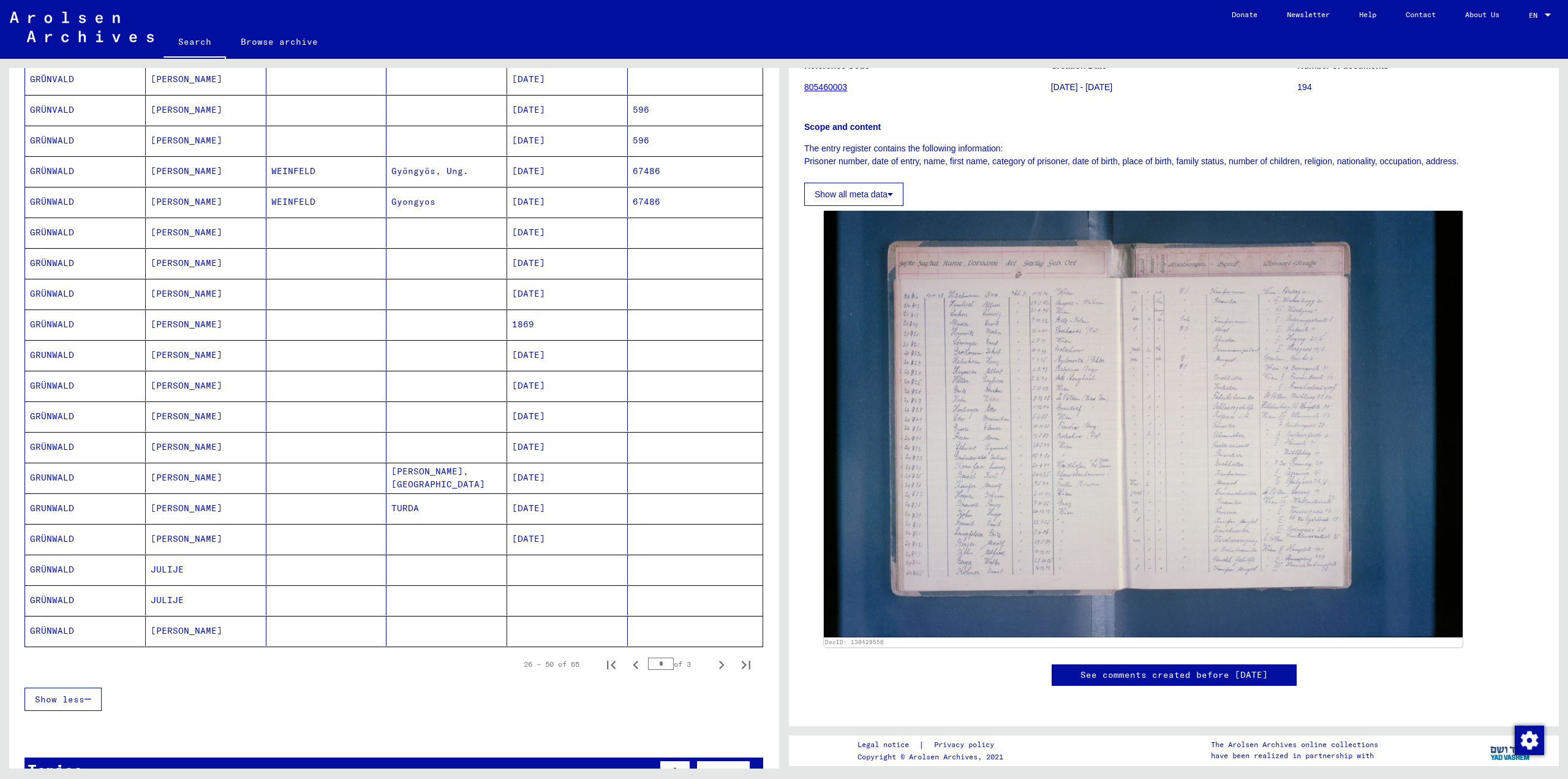
click at [713, 665] on icon "Next page" at bounding box center [722, 665] width 17 height 17
type input "*"
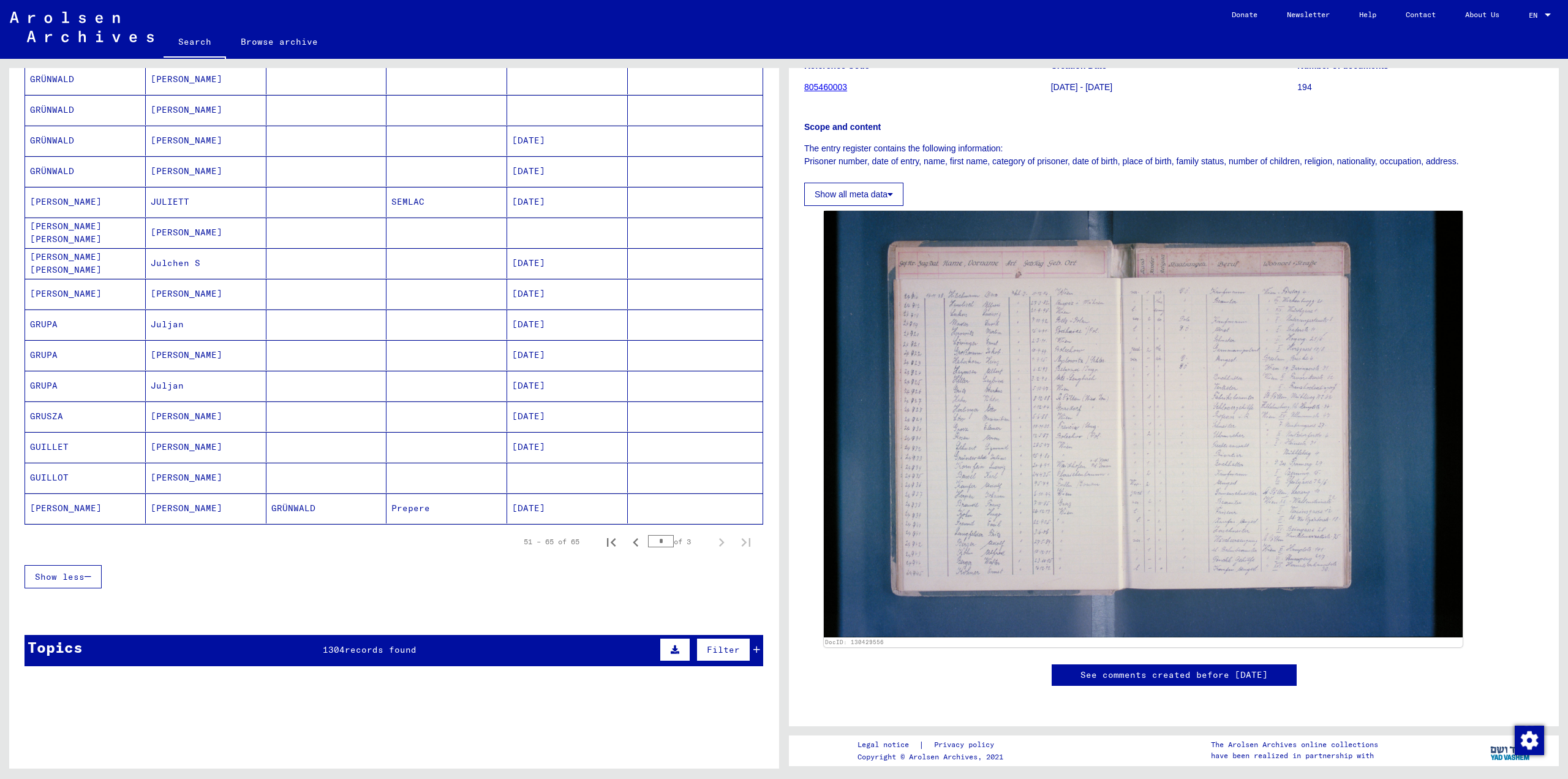
scroll to position [0, 0]
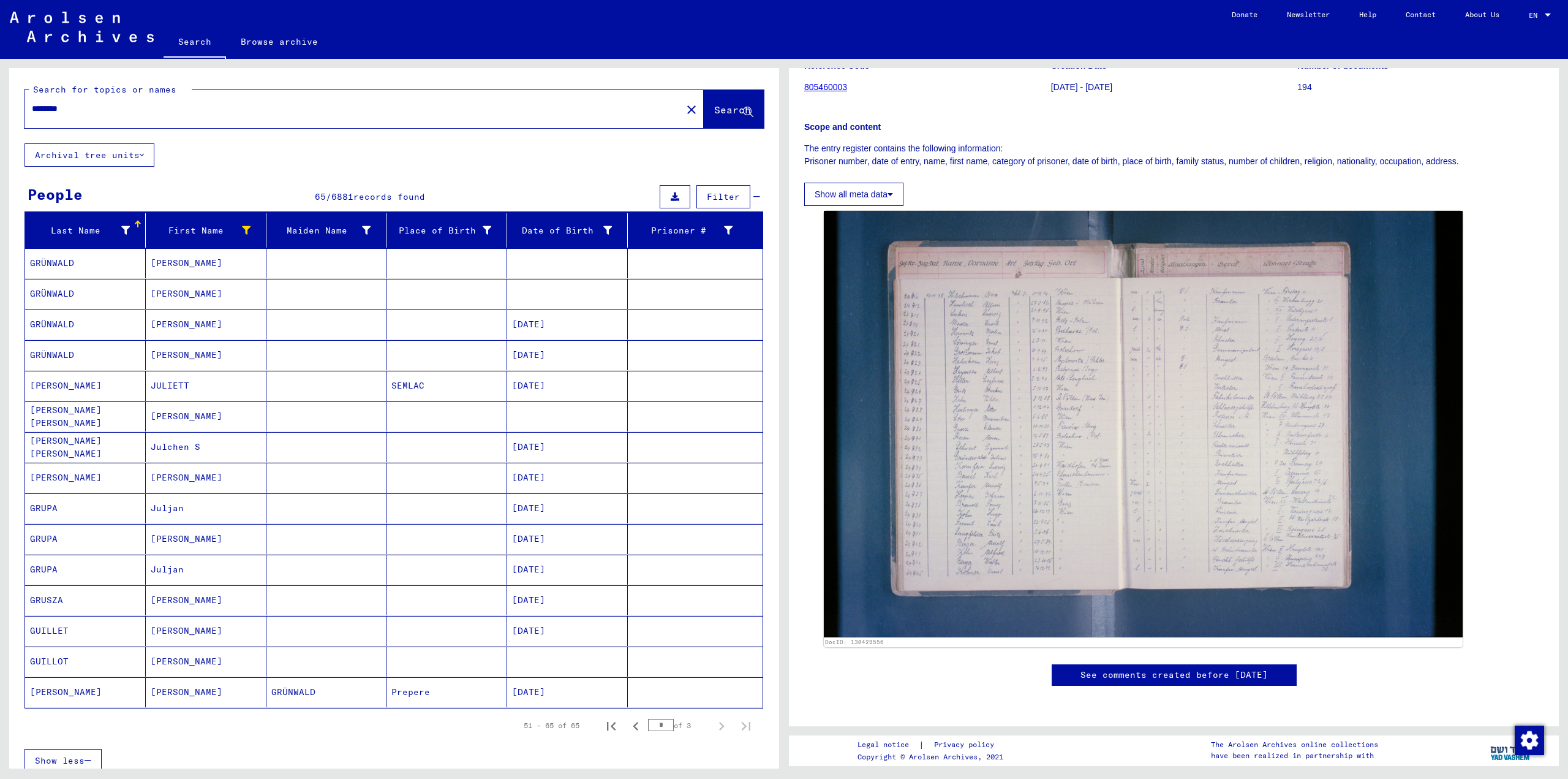
click at [337, 319] on mat-cell at bounding box center [326, 324] width 121 height 30
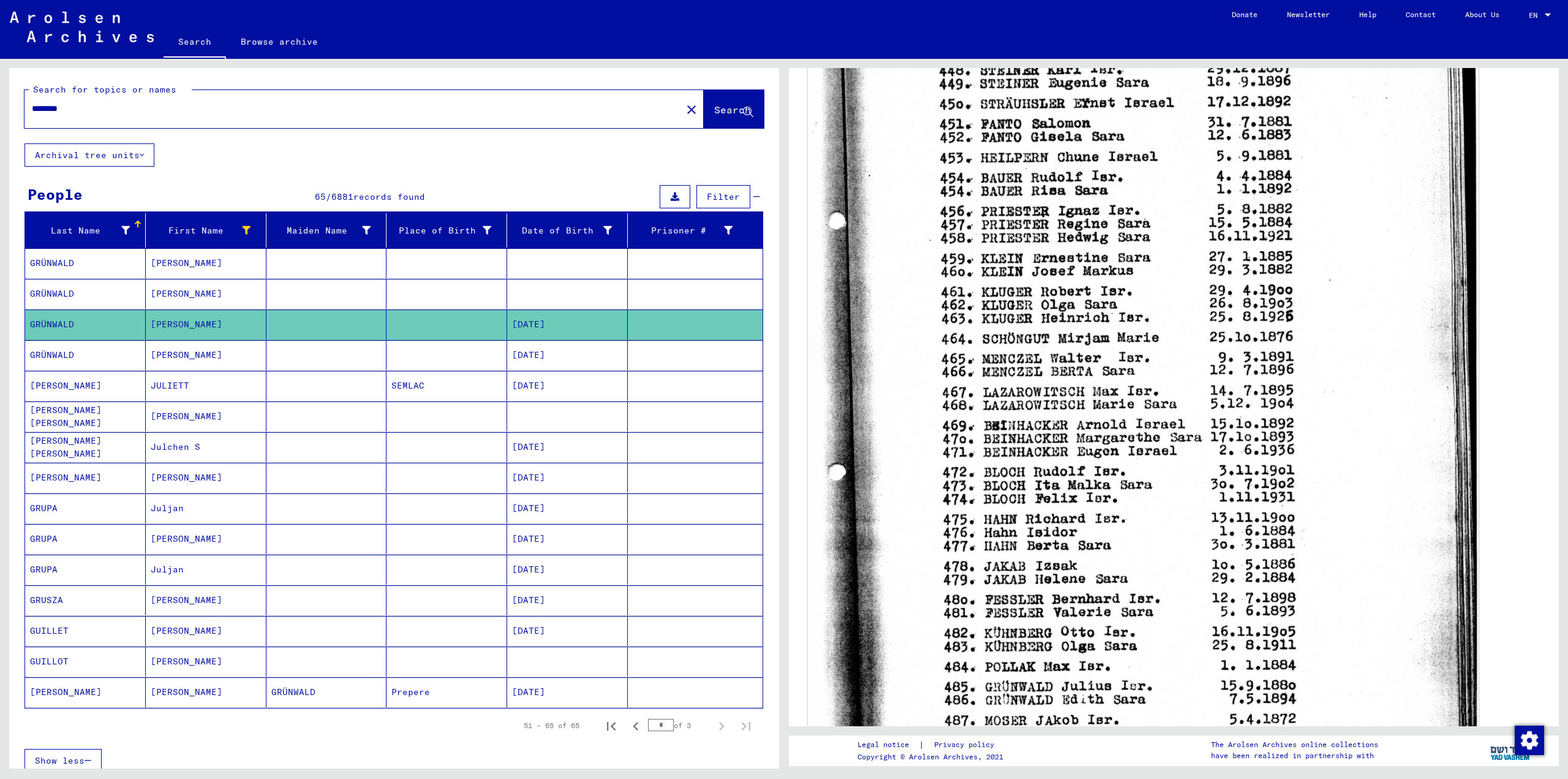
scroll to position [490, 0]
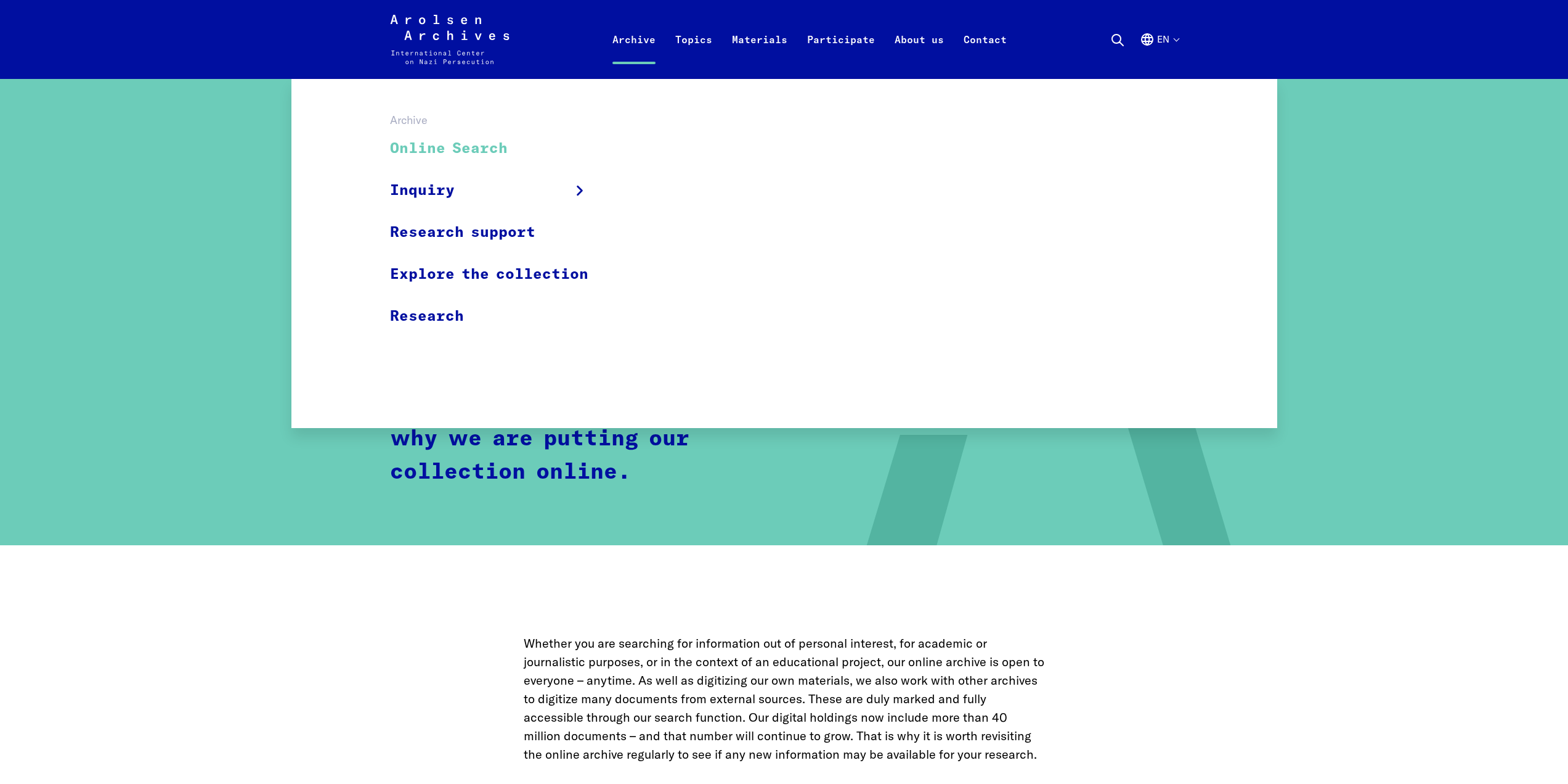
click at [447, 146] on link "Online Search" at bounding box center [498, 149] width 214 height 42
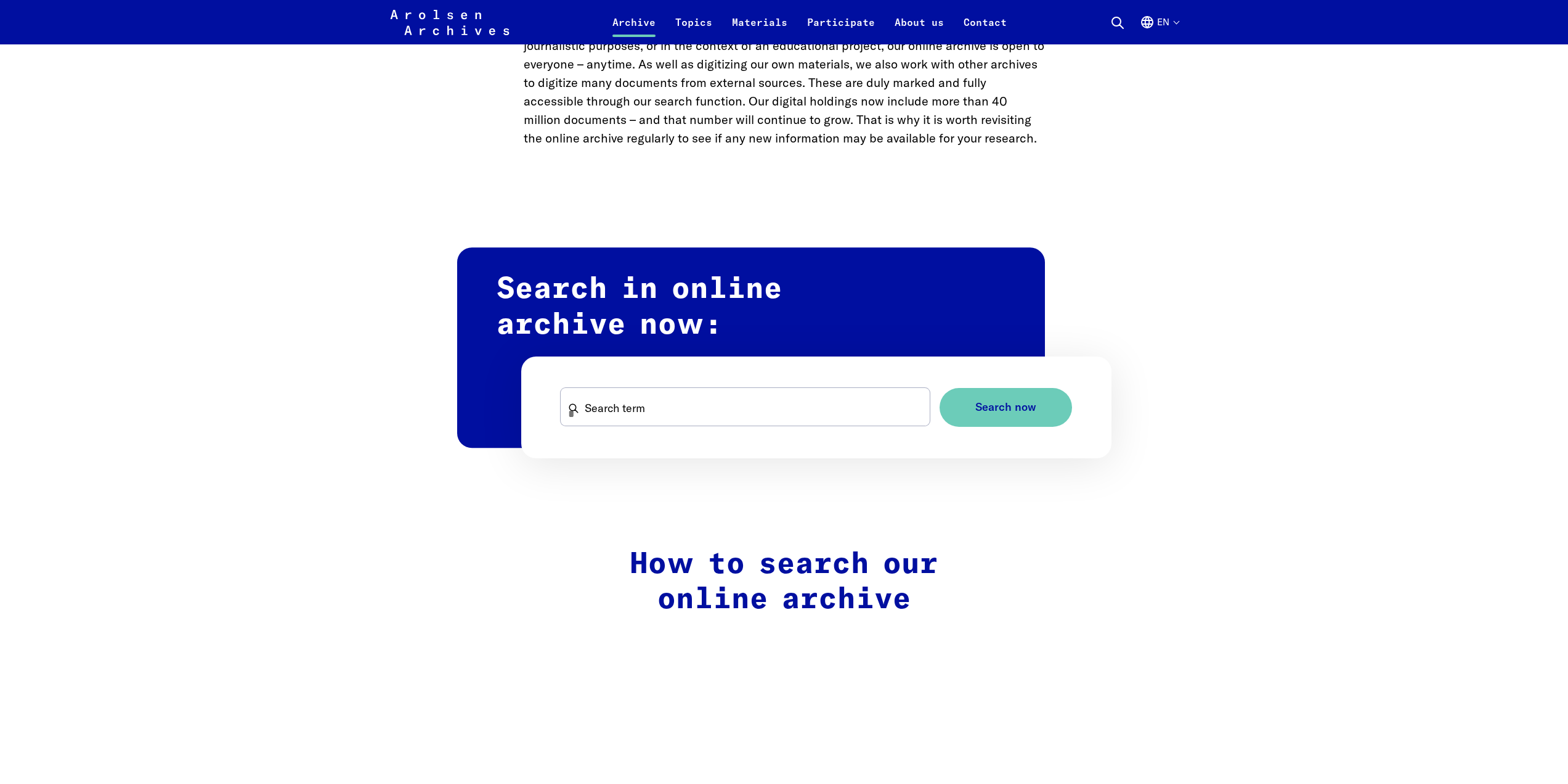
scroll to position [617, 0]
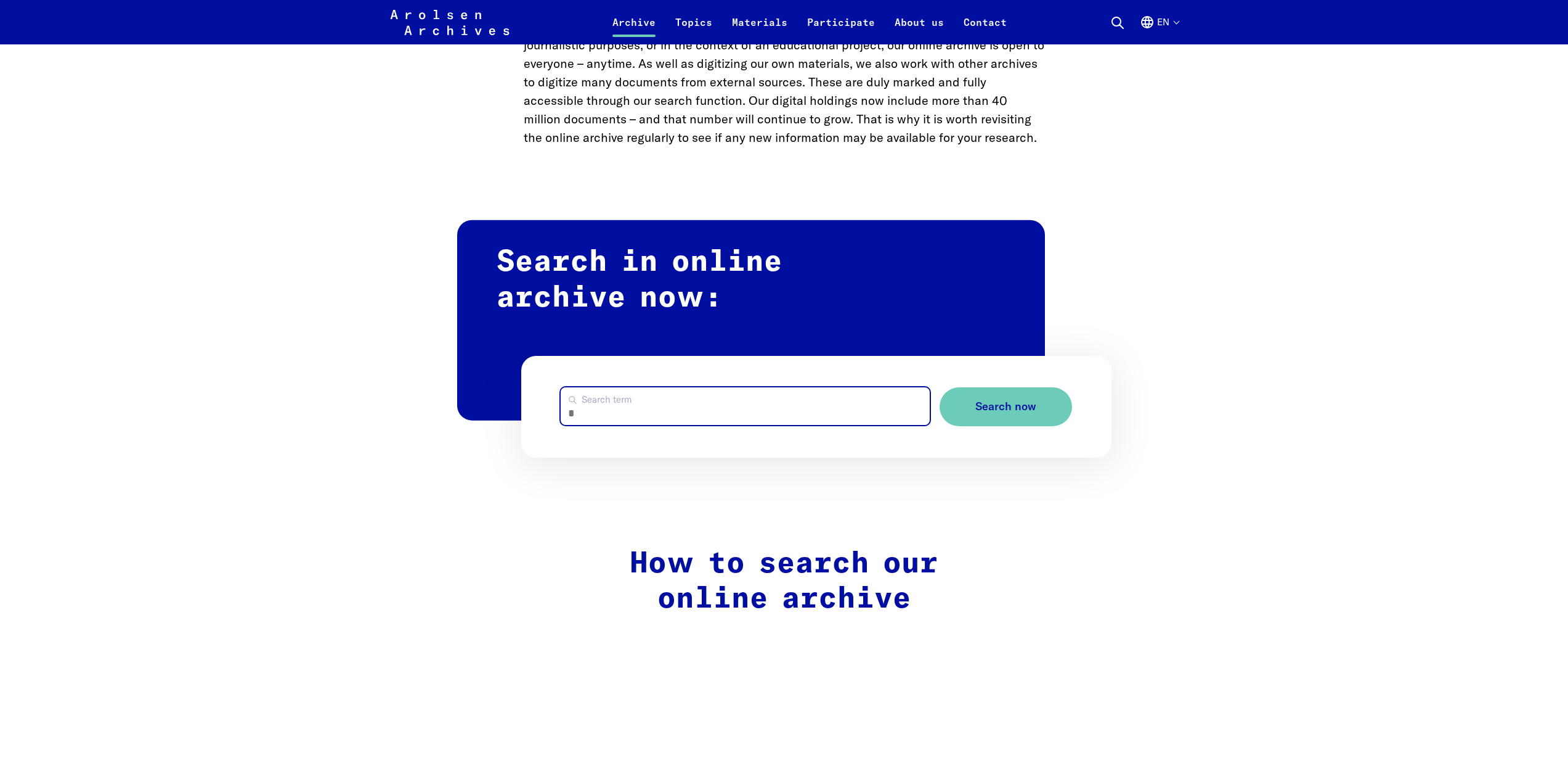
click at [611, 401] on input "Search term" at bounding box center [746, 406] width 369 height 38
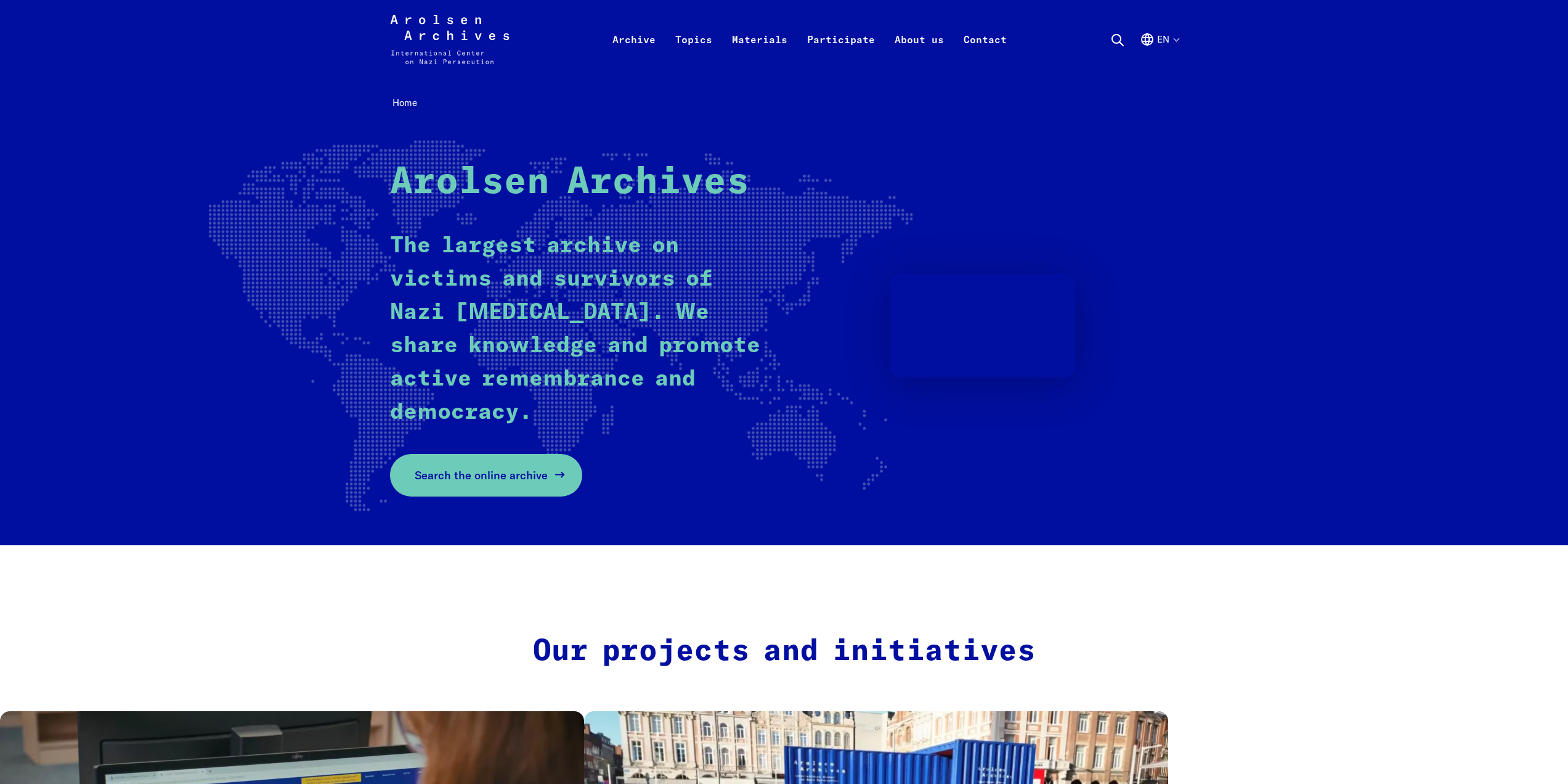
click at [442, 480] on span "Search the online archive" at bounding box center [481, 475] width 133 height 16
